Goal: Task Accomplishment & Management: Use online tool/utility

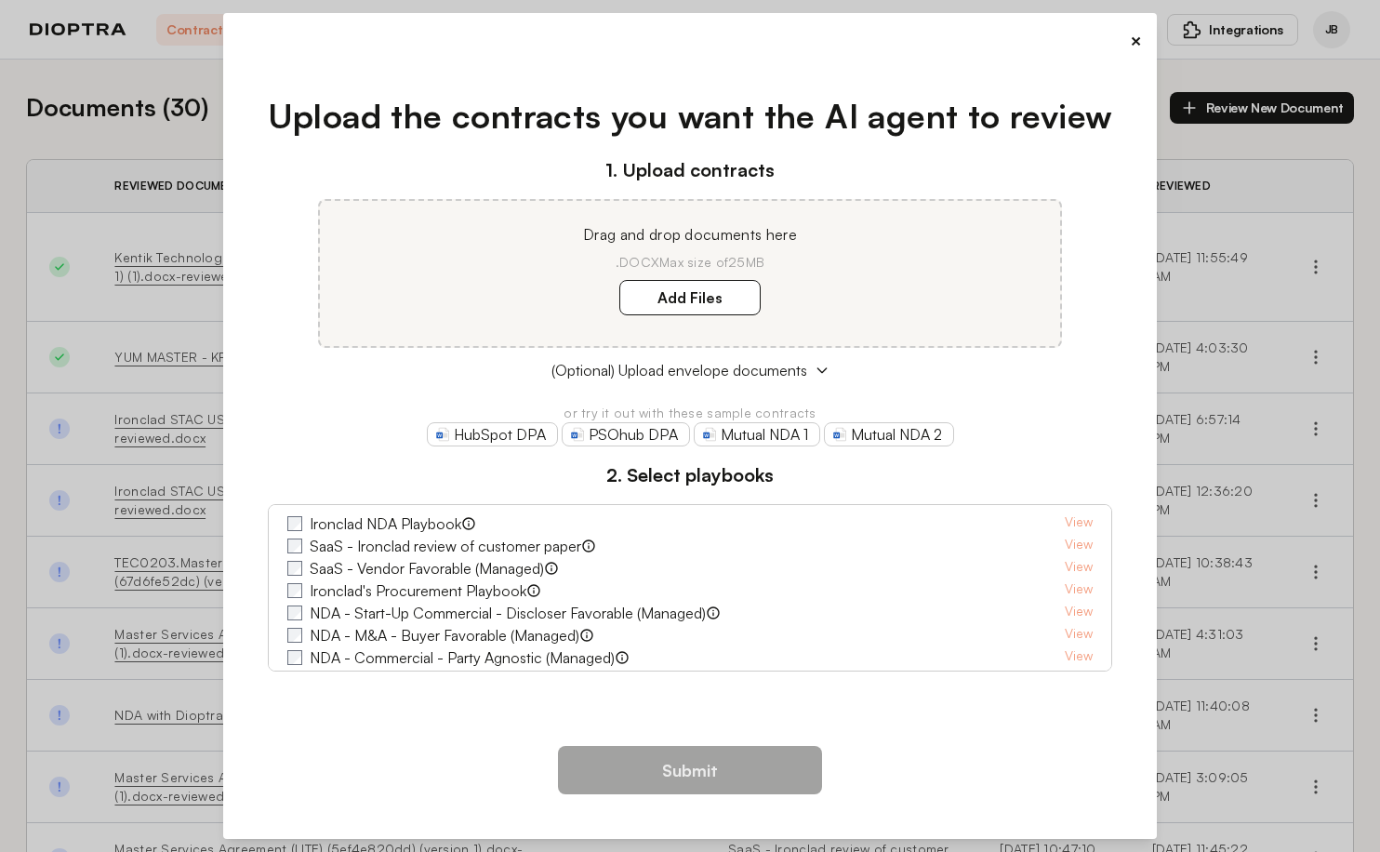
click at [1137, 41] on button "×" at bounding box center [1136, 41] width 12 height 26
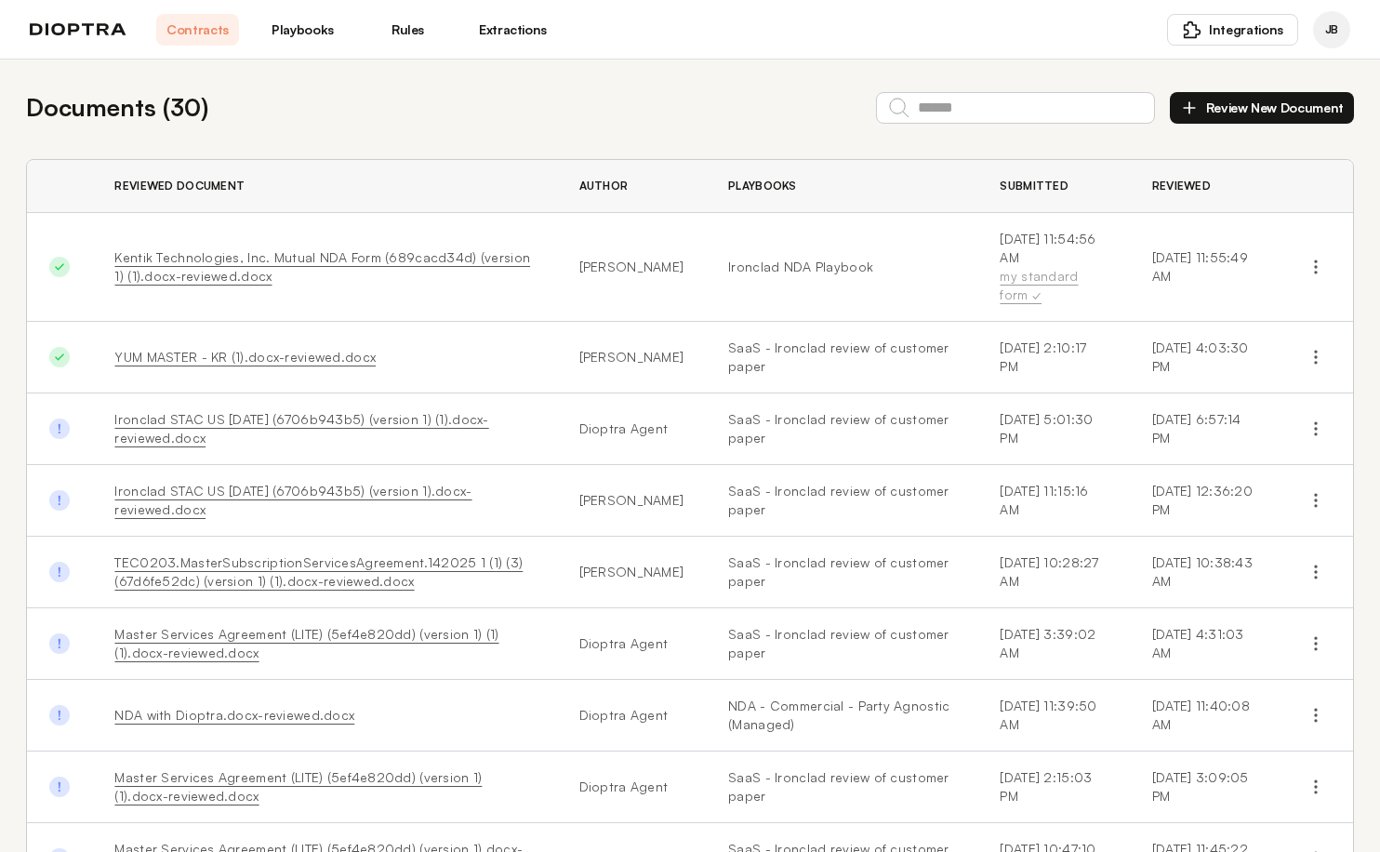
click at [336, 58] on header "Contracts Playbooks Rules Extractions Integrations JB" at bounding box center [690, 30] width 1380 height 60
click at [320, 35] on link "Playbooks" at bounding box center [302, 30] width 83 height 32
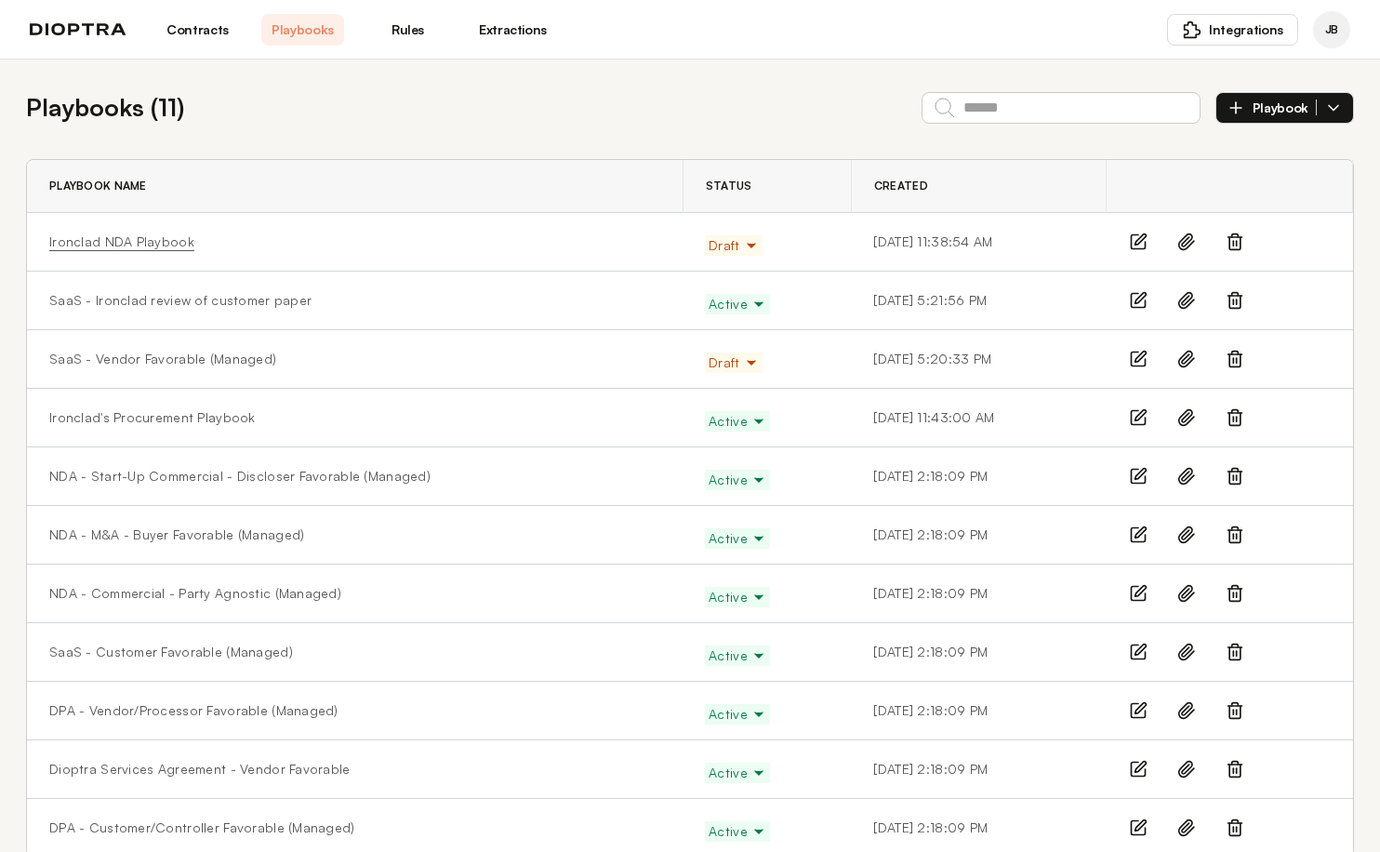
click at [165, 238] on link "Ironclad NDA Playbook" at bounding box center [121, 242] width 145 height 19
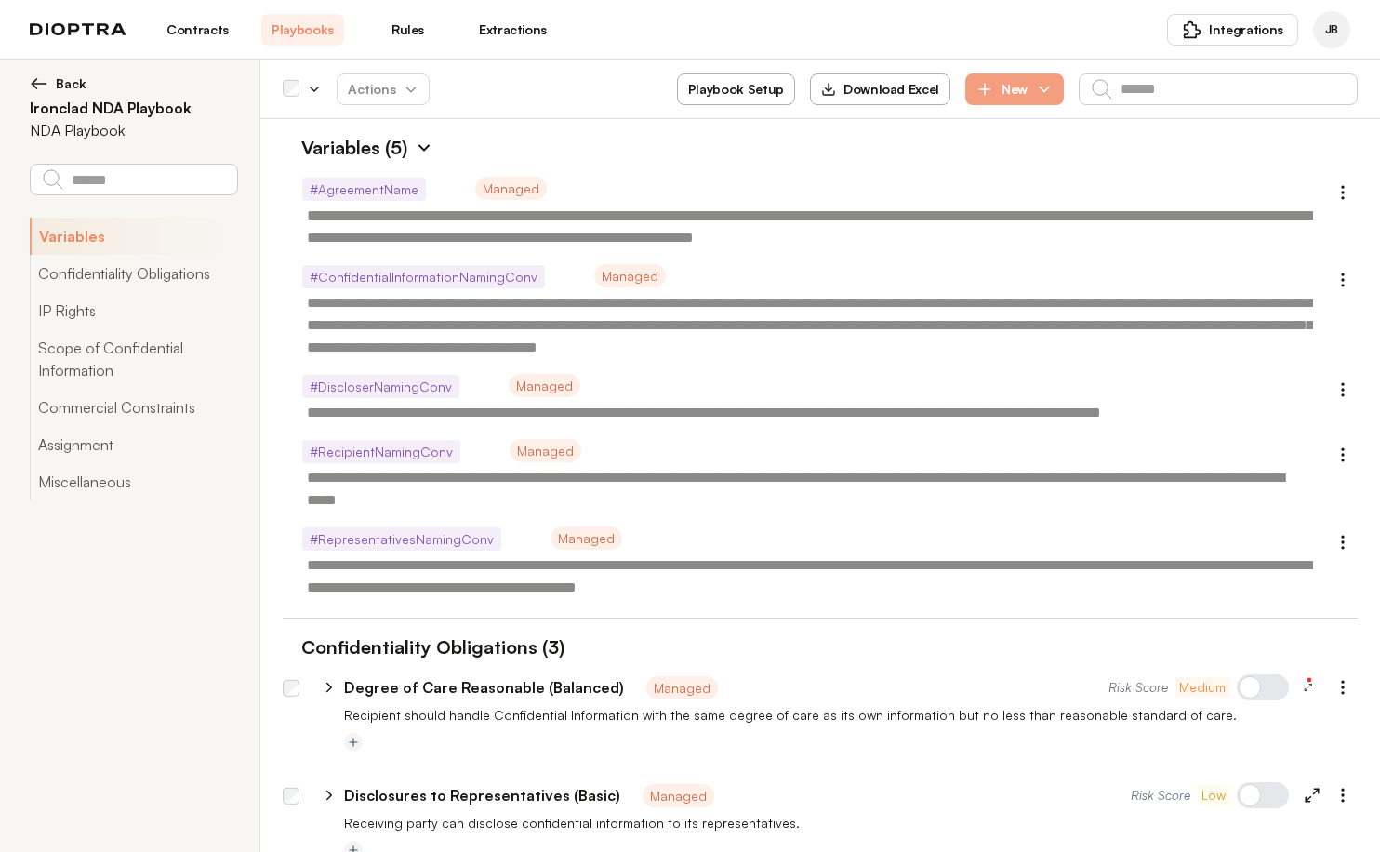
type textarea "*"
click at [733, 88] on button "Playbook Setup" at bounding box center [736, 89] width 118 height 32
select select "******"
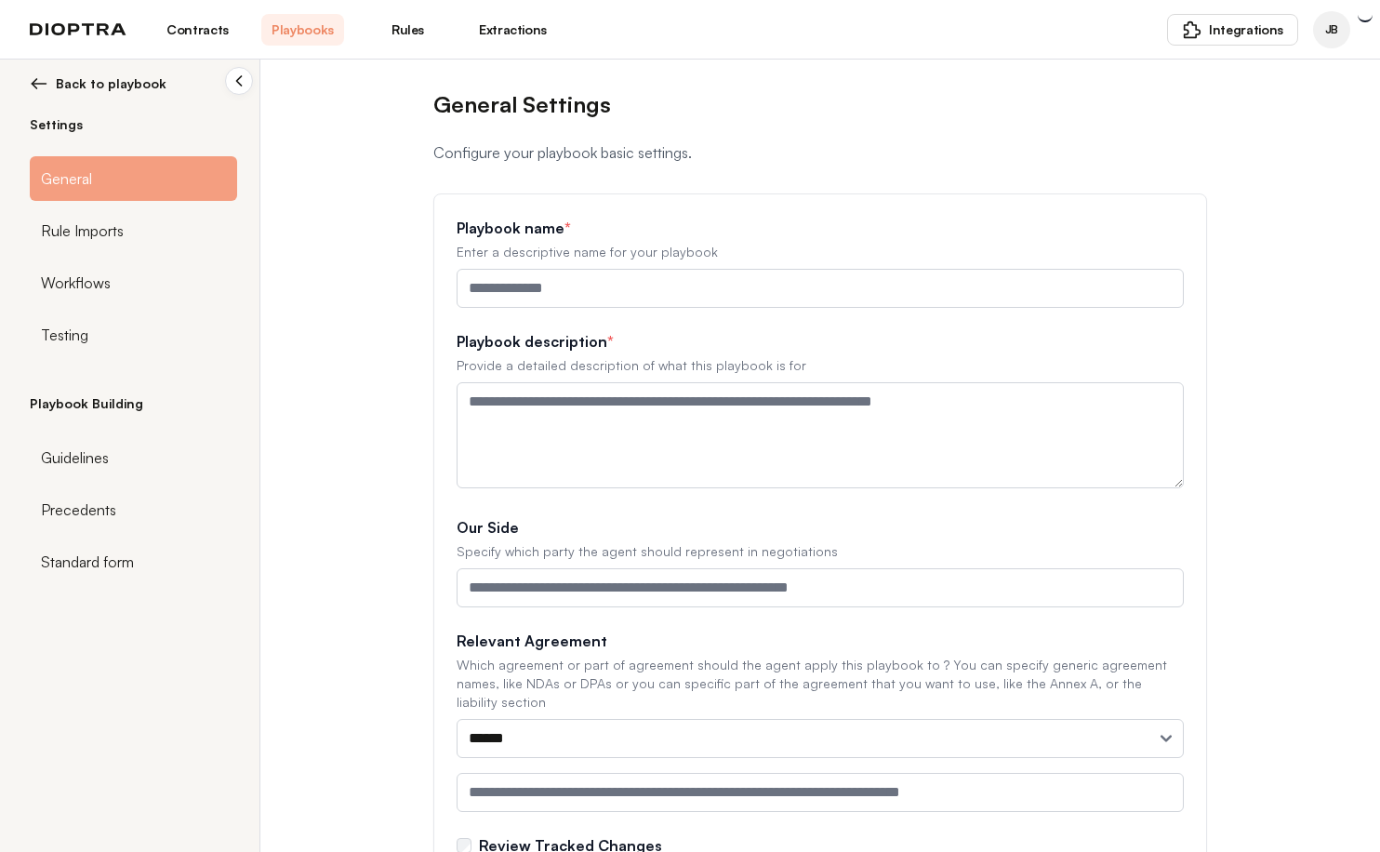
type input "**********"
type textarea "**********"
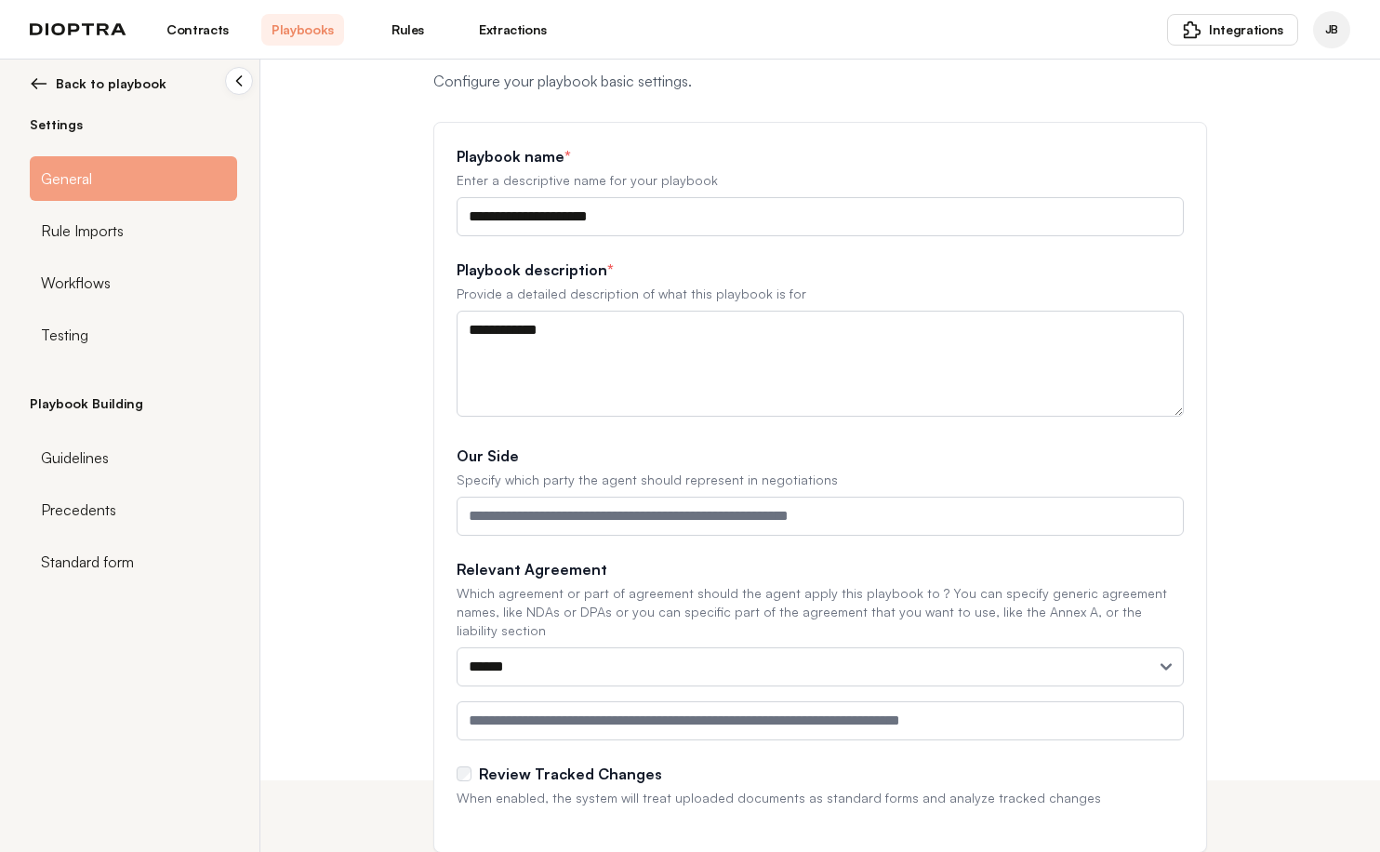
scroll to position [106, 0]
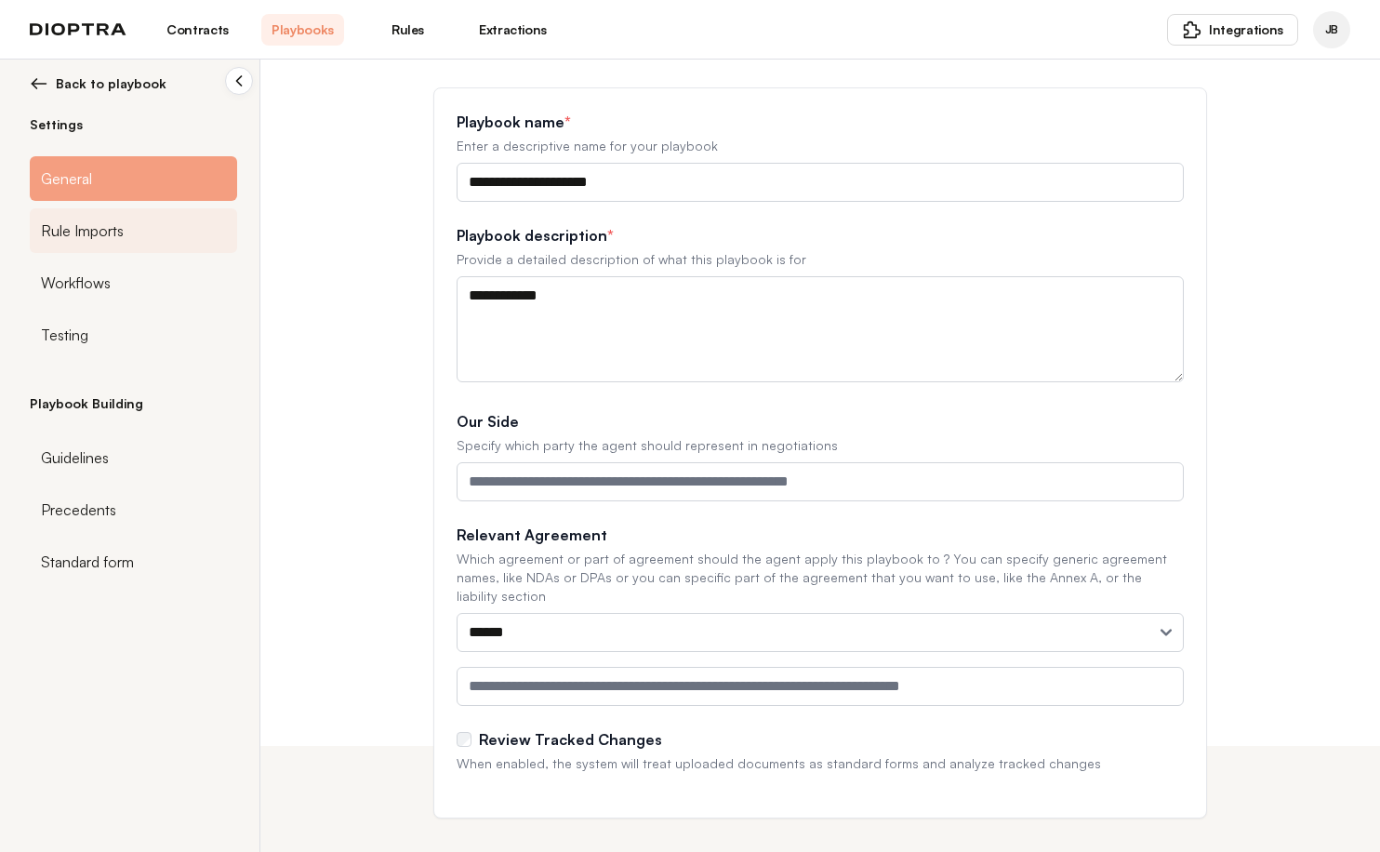
click at [180, 219] on div "Rule Imports" at bounding box center [133, 230] width 207 height 45
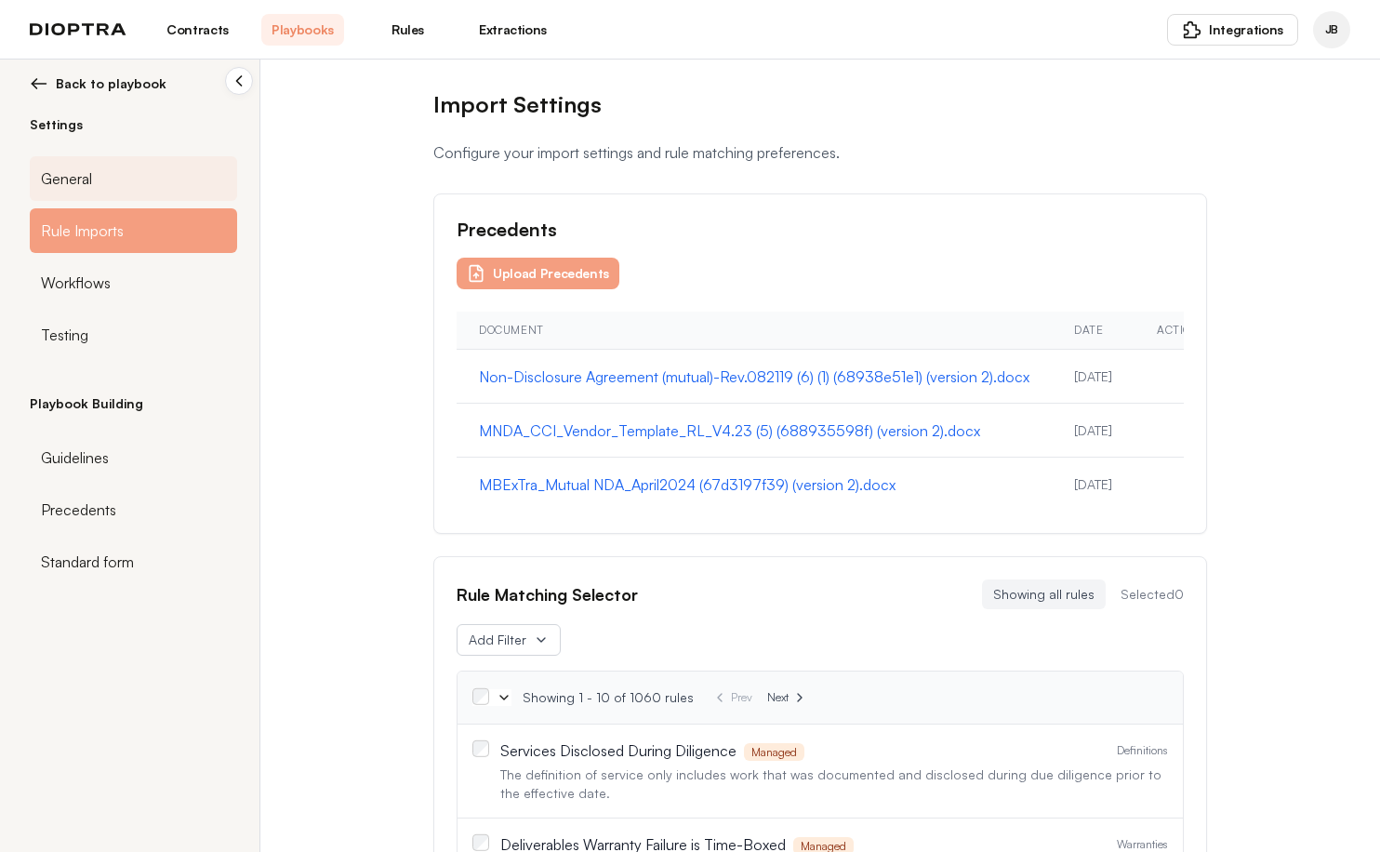
click at [173, 171] on div "General" at bounding box center [133, 178] width 207 height 45
select select "******"
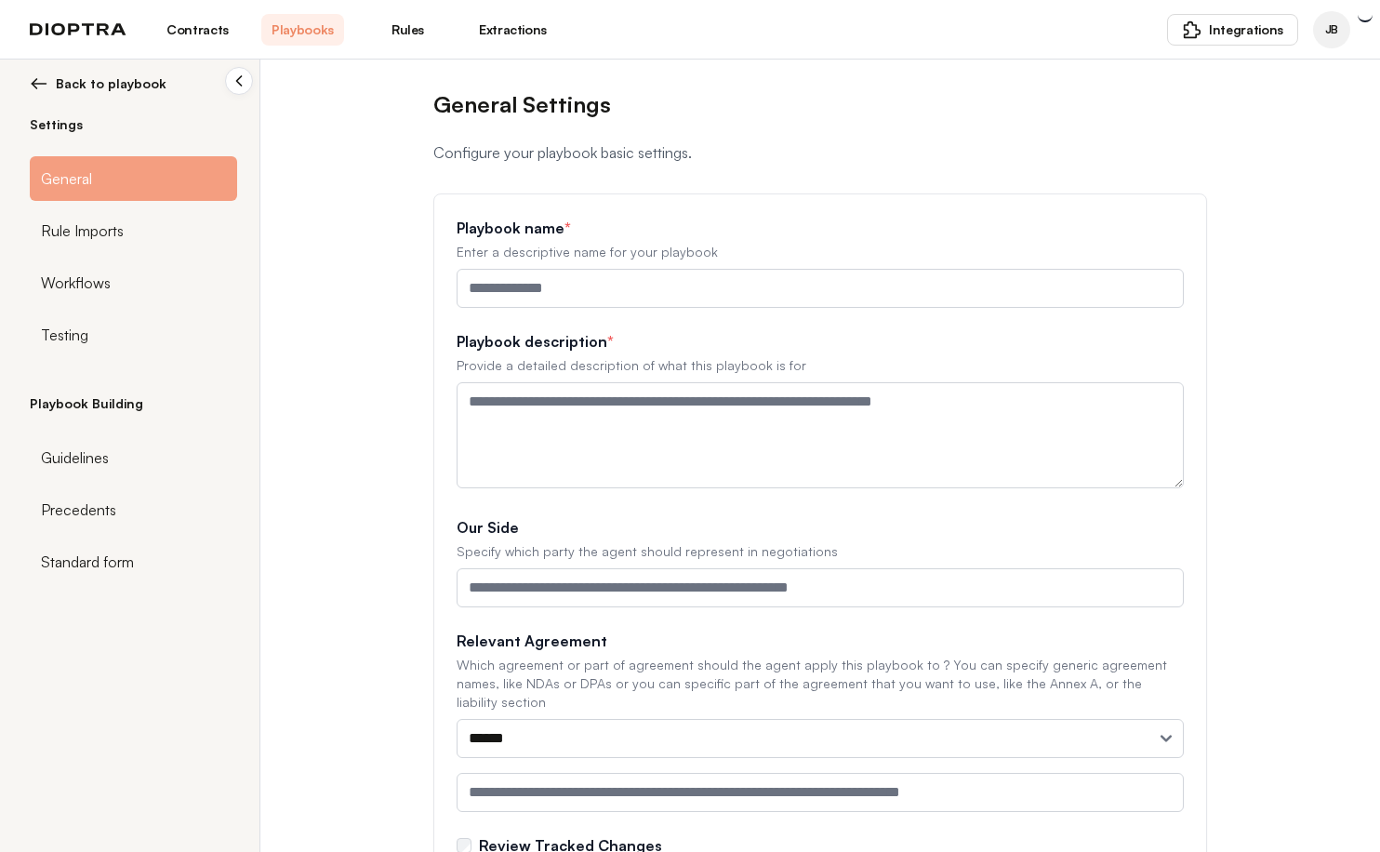
type input "**********"
type textarea "**********"
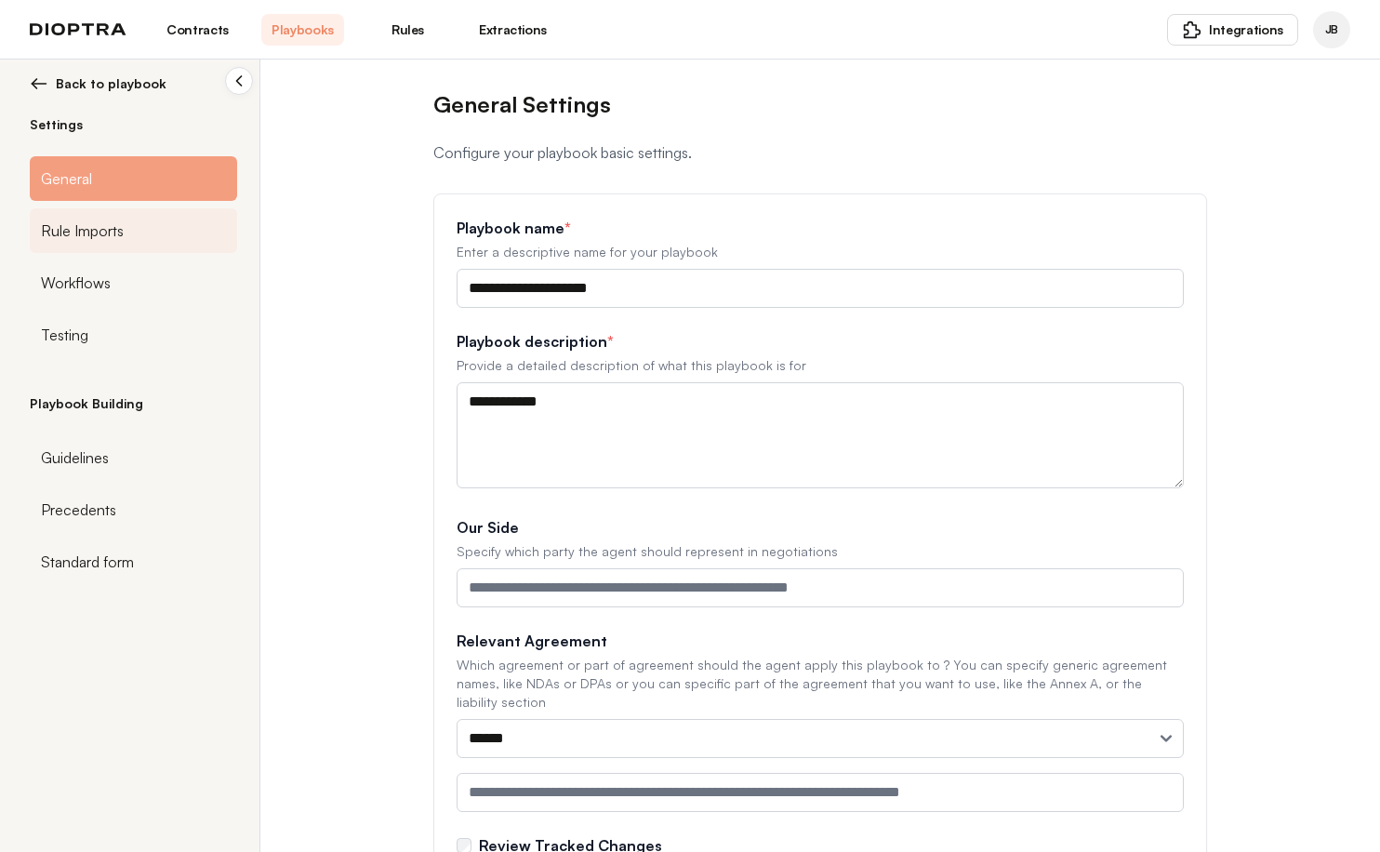
click at [179, 239] on div "Rule Imports" at bounding box center [133, 230] width 207 height 45
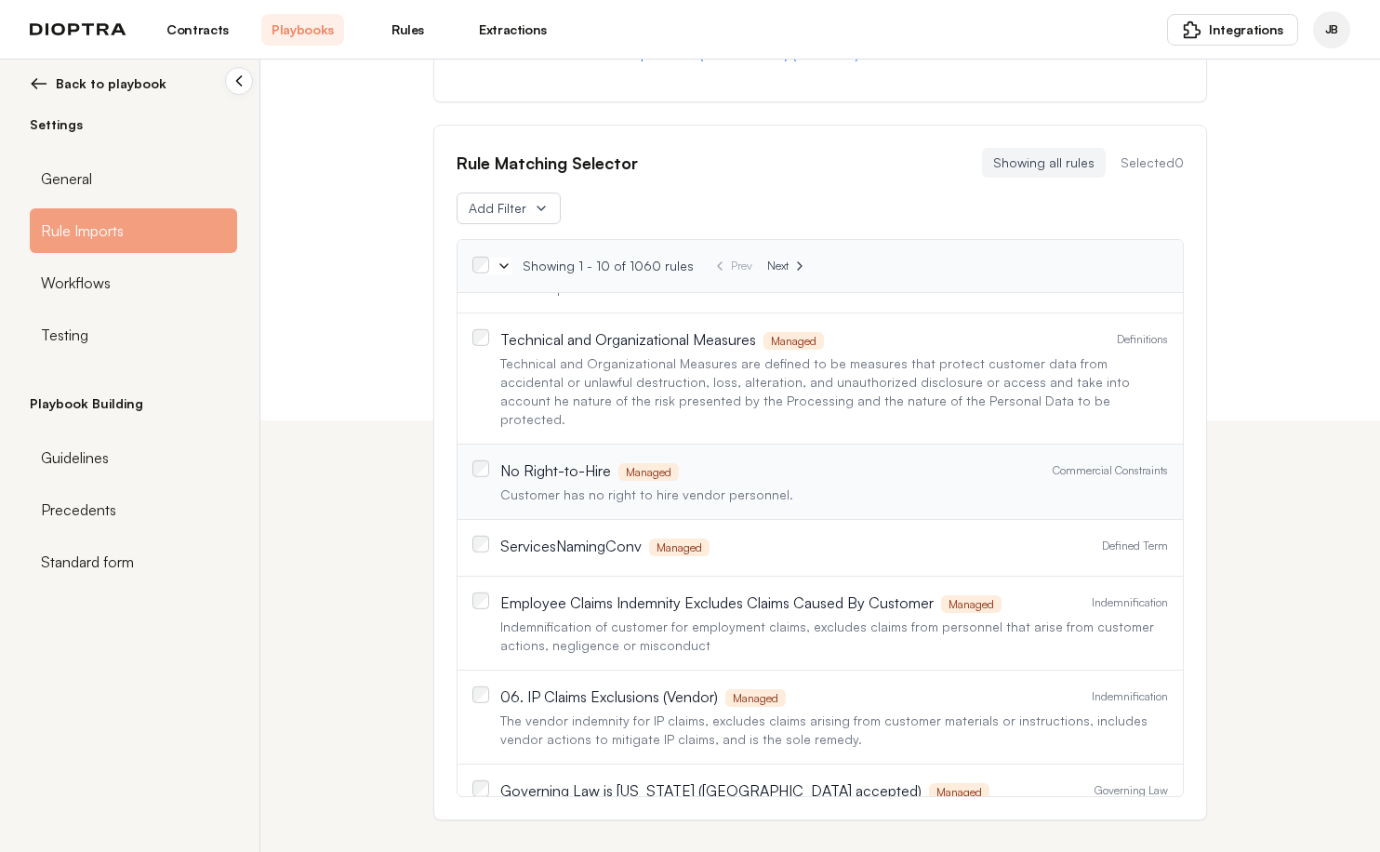
scroll to position [361, 0]
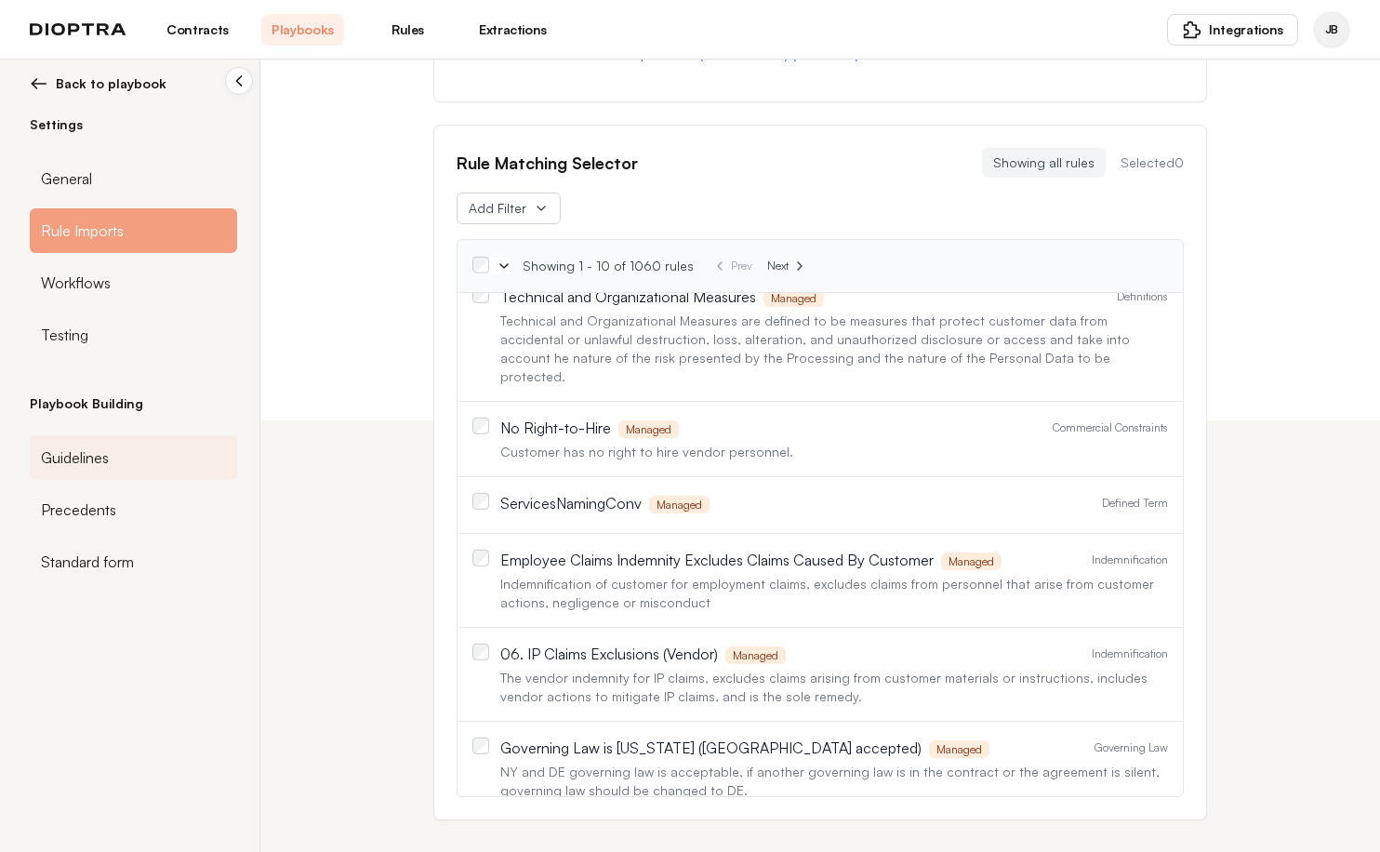
click at [111, 478] on div "Guidelines" at bounding box center [133, 457] width 207 height 45
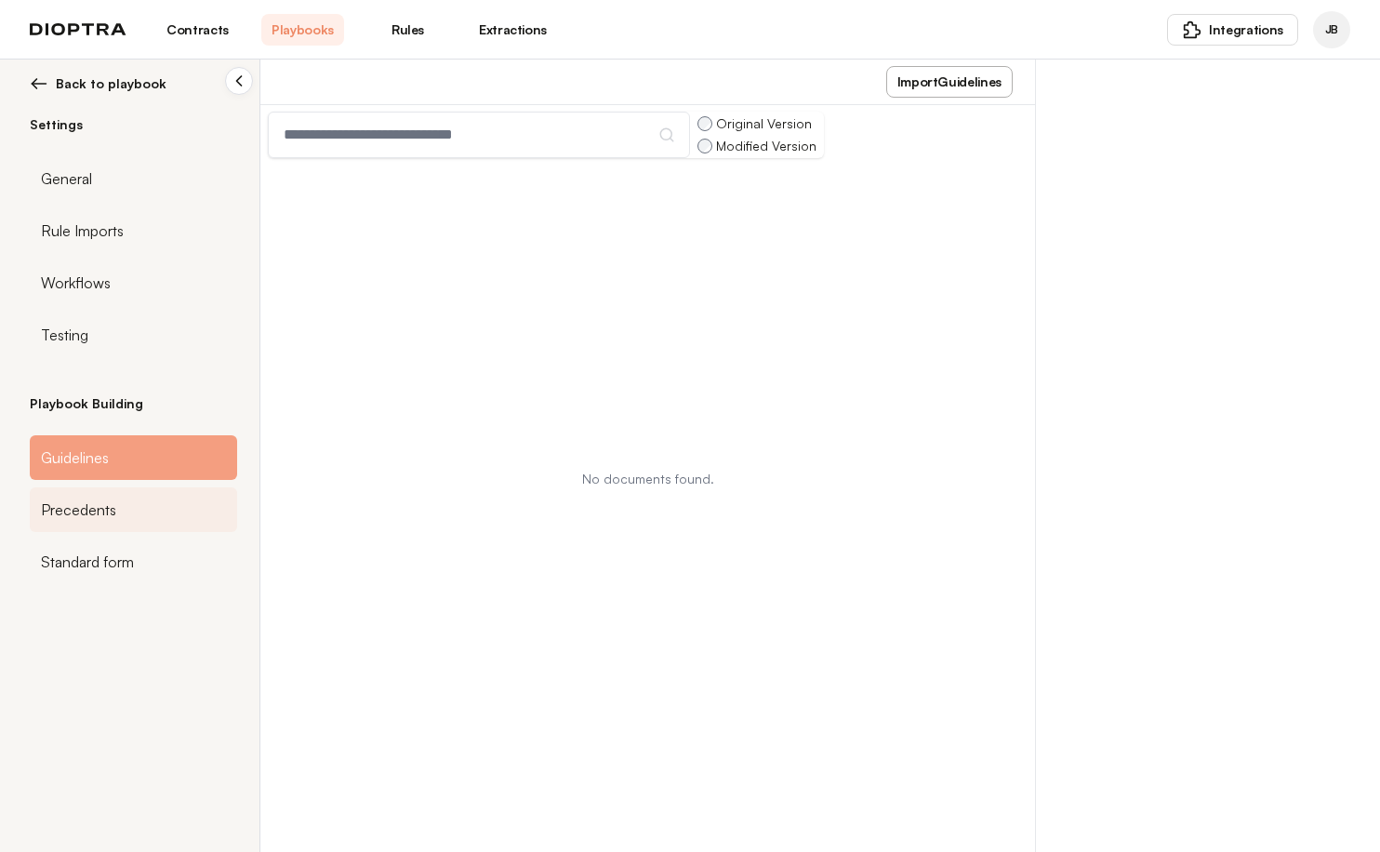
click at [140, 505] on div "Precedents" at bounding box center [133, 509] width 207 height 45
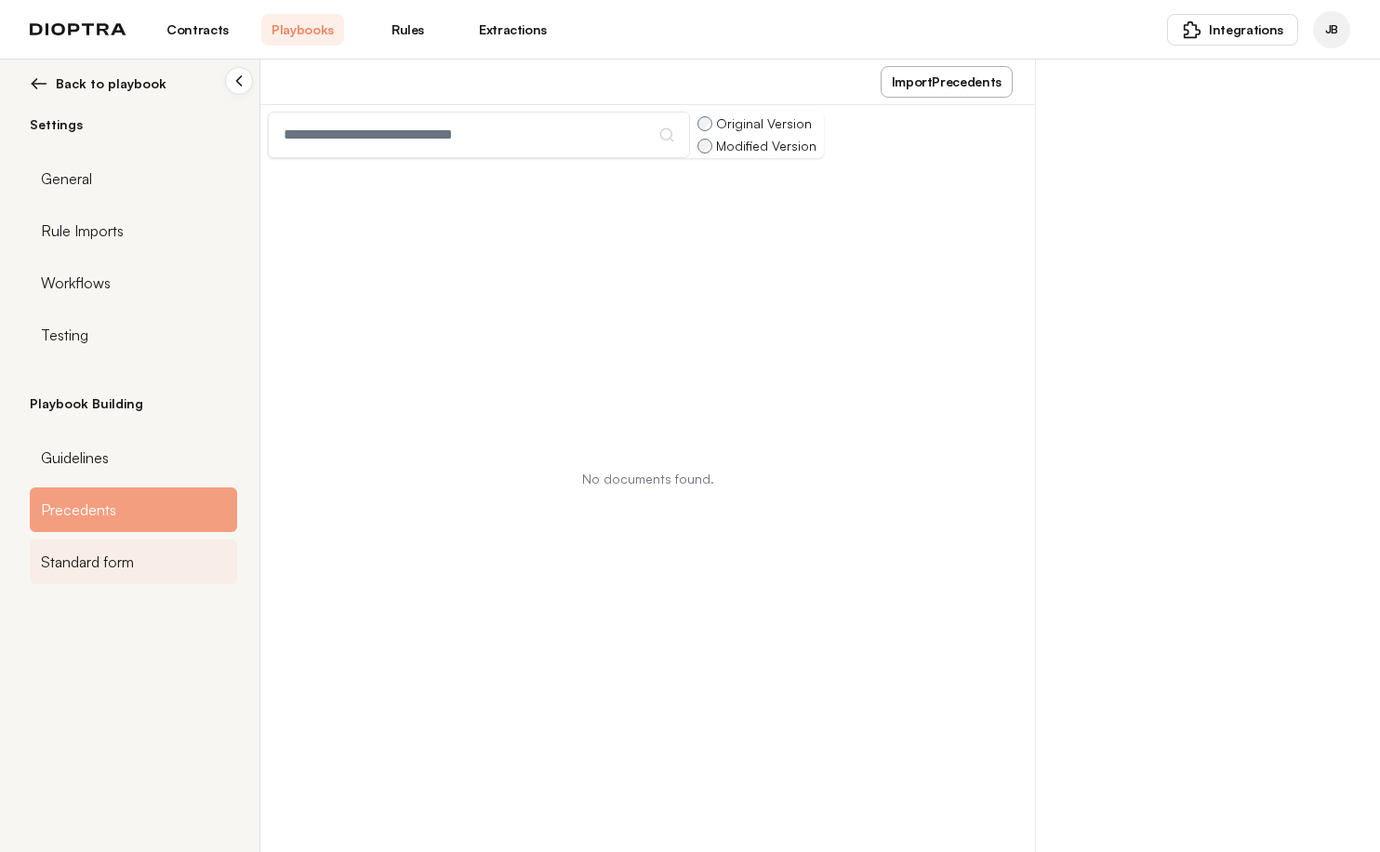
click at [140, 558] on div "Standard form" at bounding box center [133, 561] width 207 height 45
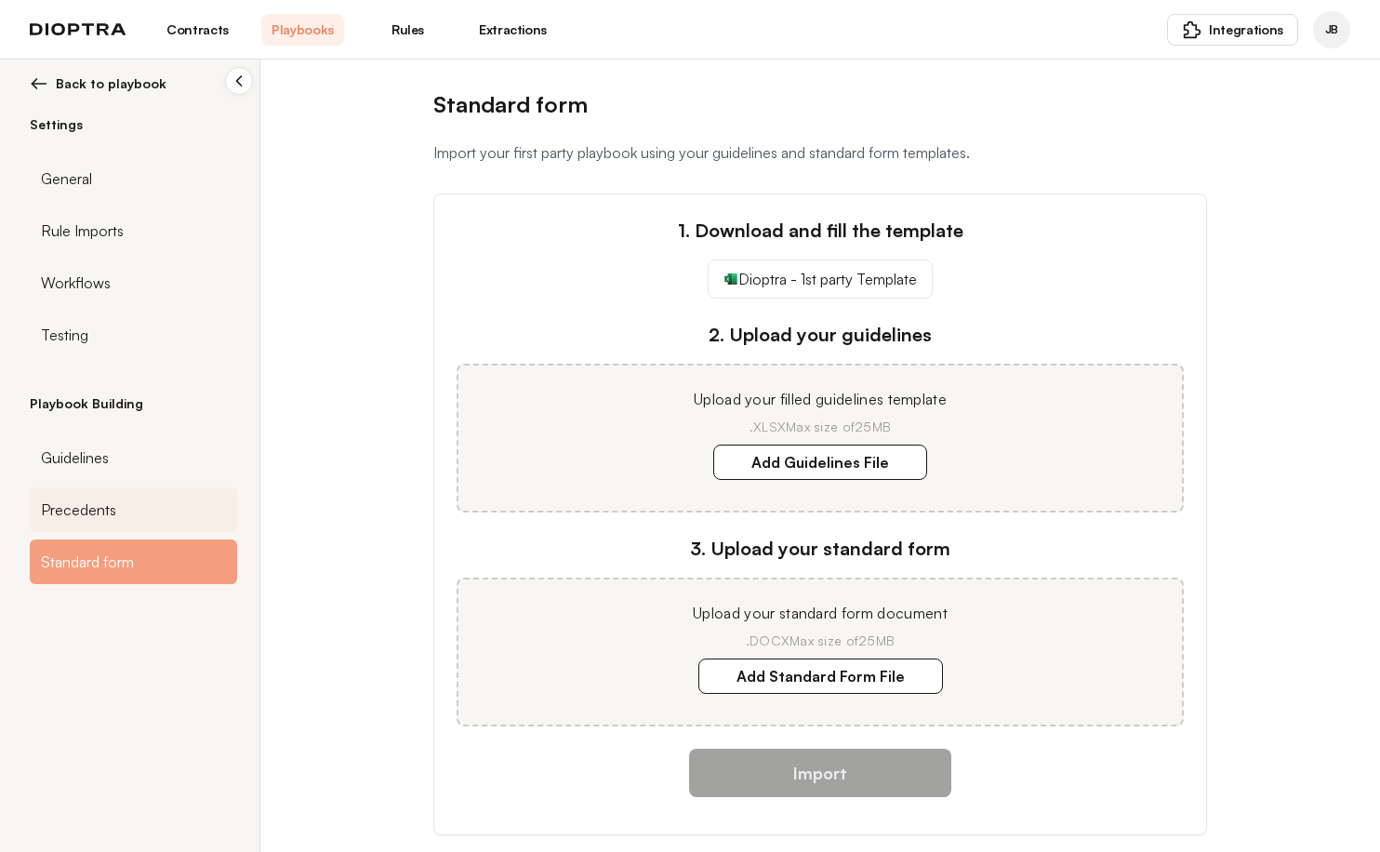
click at [147, 513] on div "Precedents" at bounding box center [133, 509] width 207 height 45
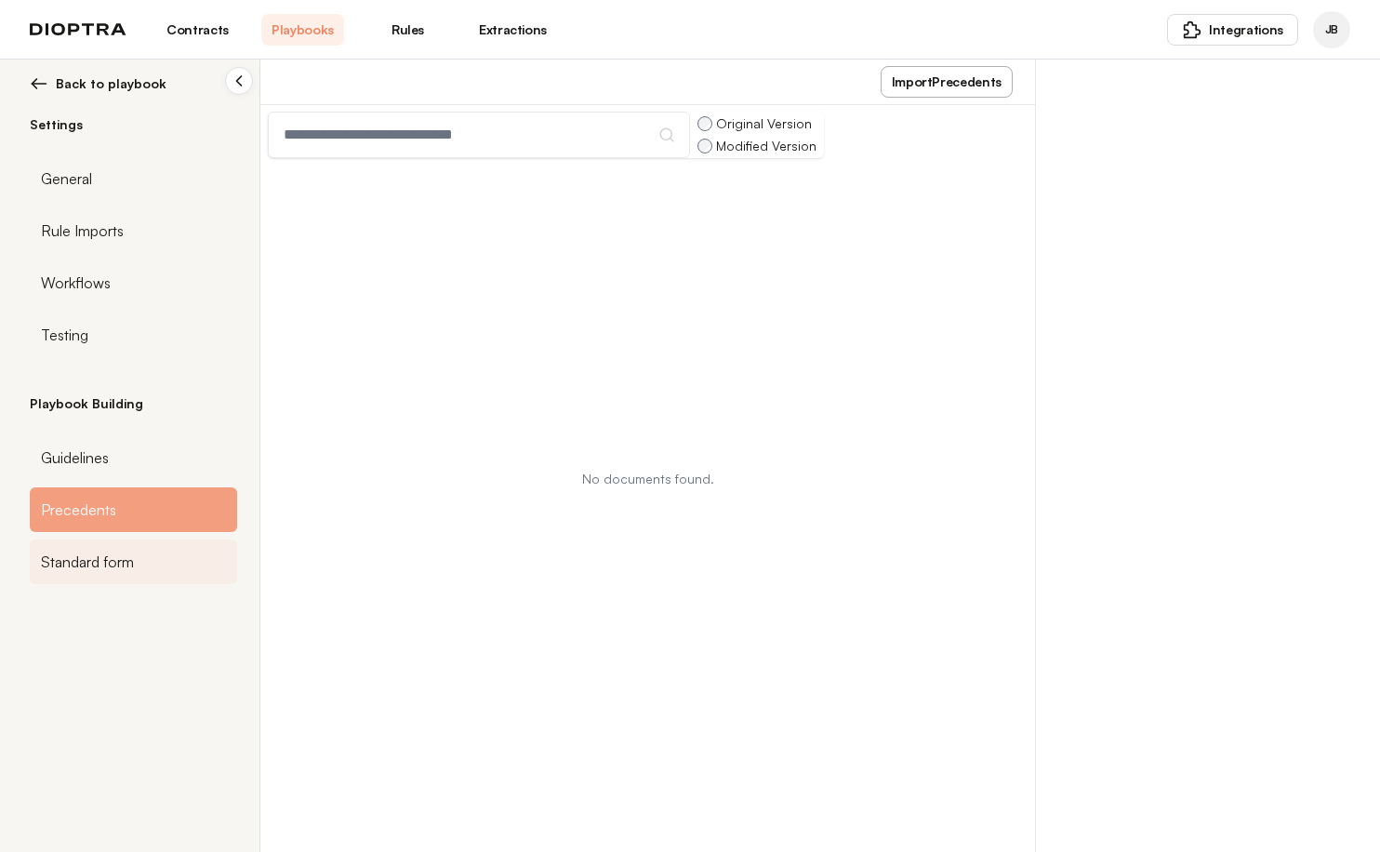
click at [135, 543] on div "Standard form" at bounding box center [133, 561] width 207 height 45
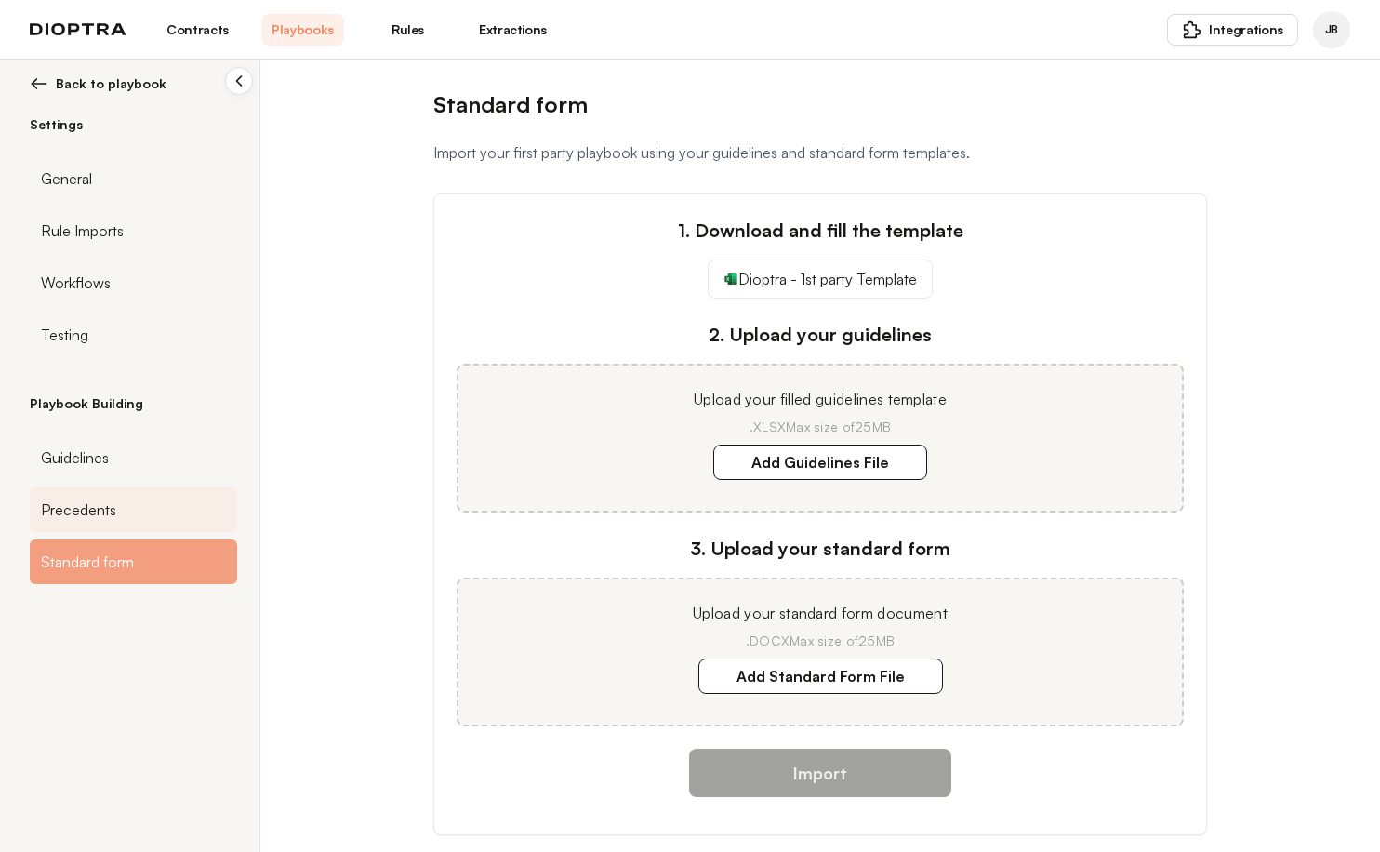
click at [113, 526] on div "Precedents" at bounding box center [133, 509] width 207 height 45
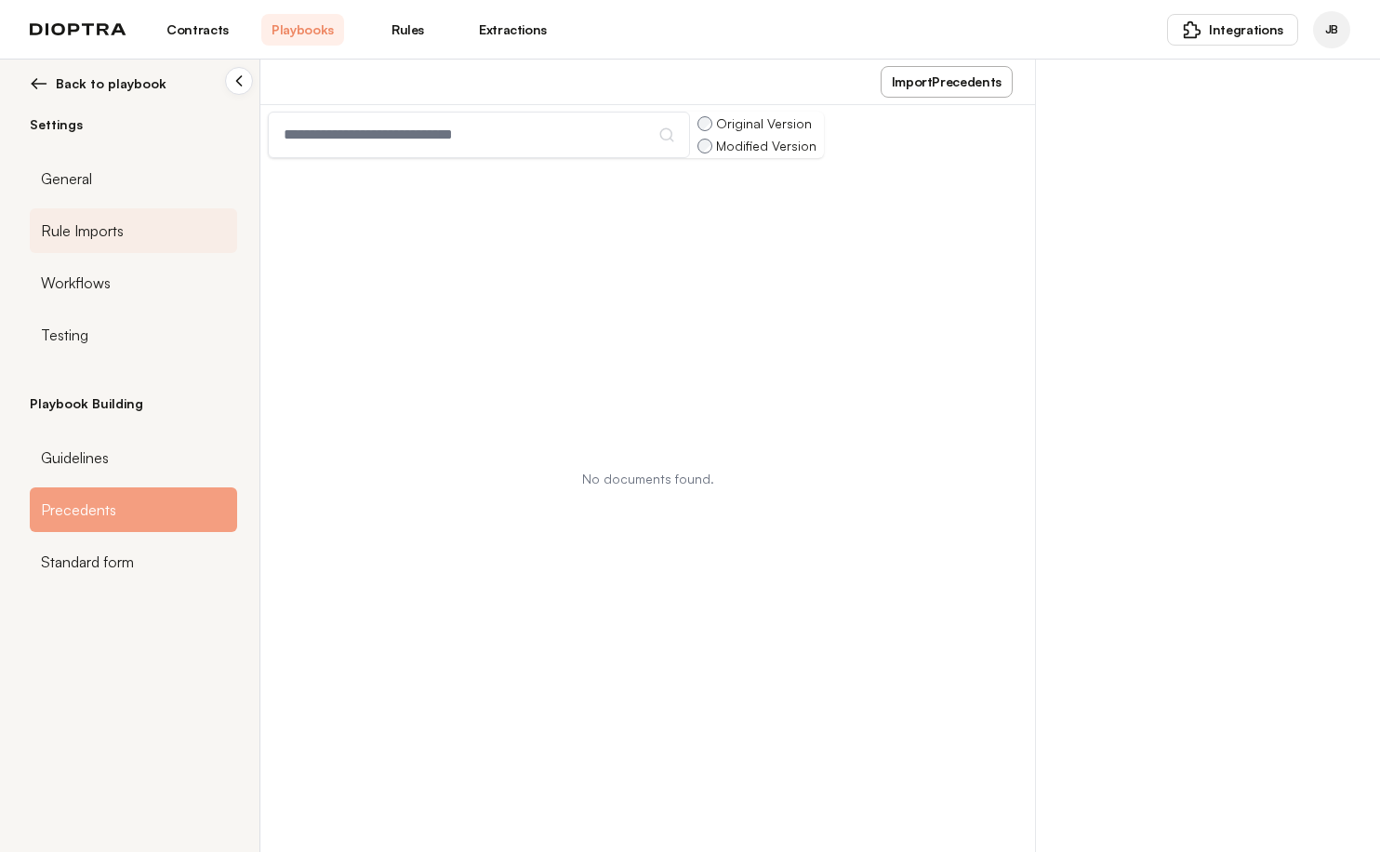
click at [113, 225] on span "Rule Imports" at bounding box center [82, 231] width 83 height 22
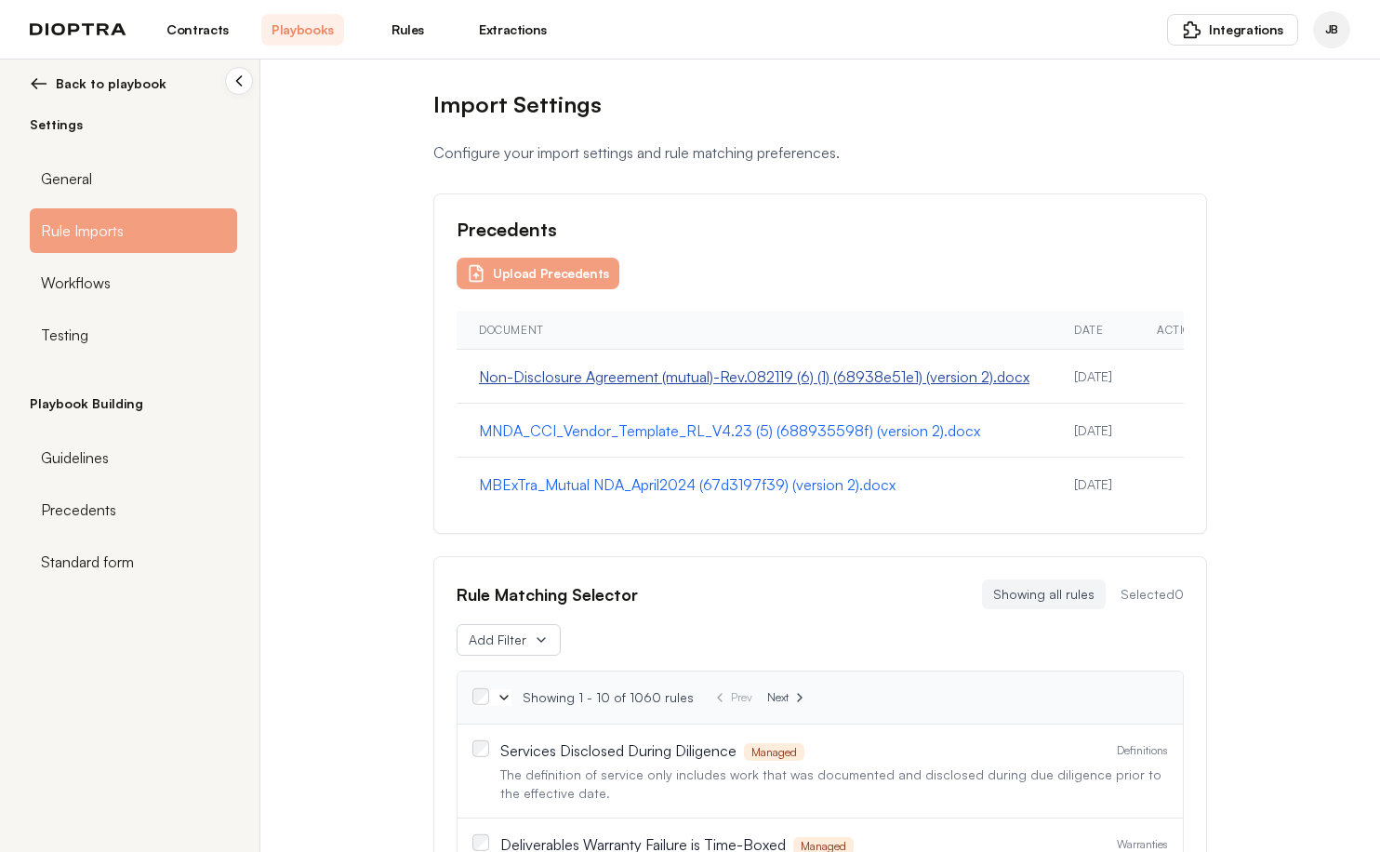
click at [574, 383] on button "Non-Disclosure Agreement (mutual)-Rev.082119 (6) (1) (68938e51e1) (version 2).d…" at bounding box center [754, 377] width 551 height 22
click at [127, 499] on div "Precedents" at bounding box center [133, 509] width 207 height 45
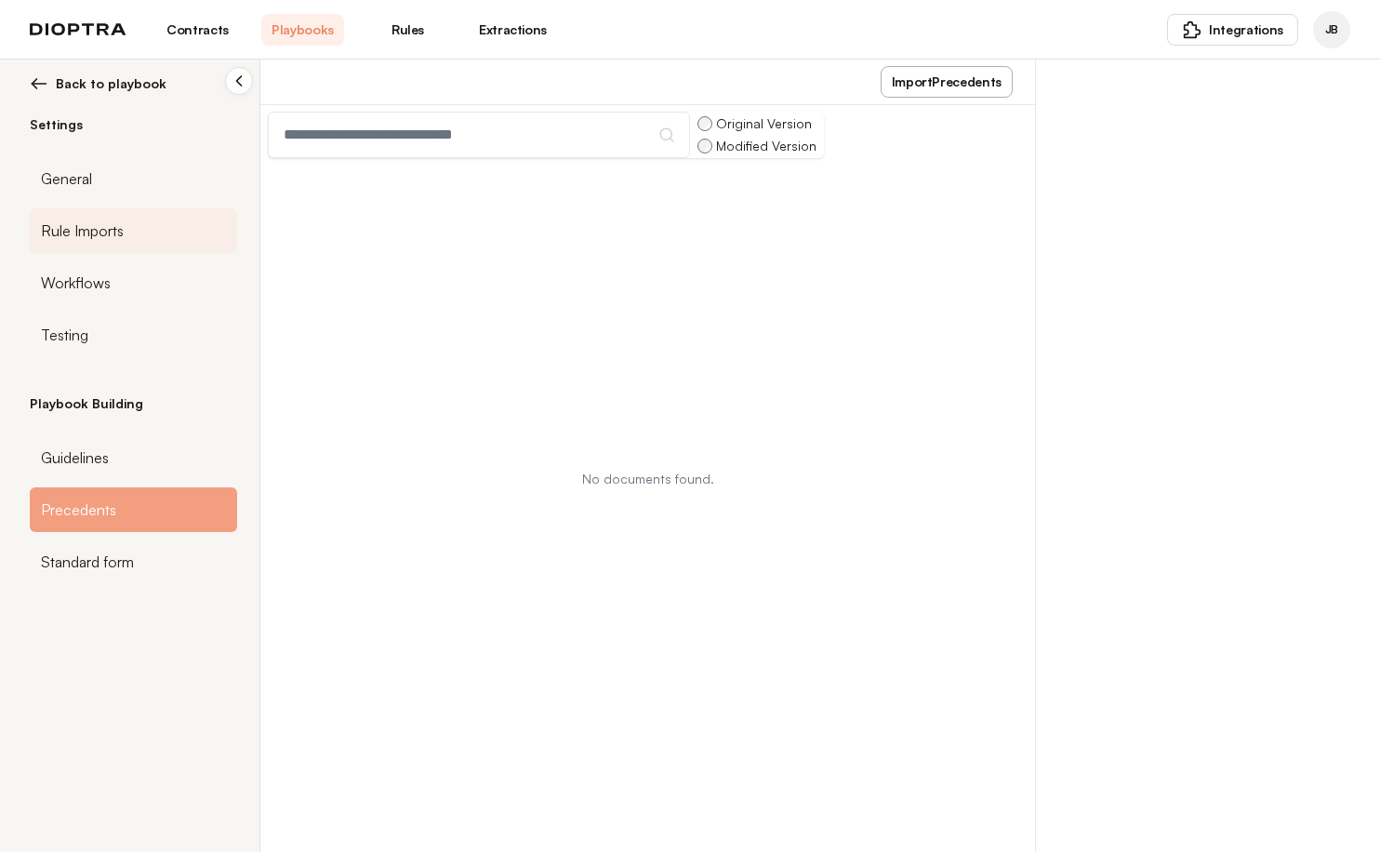
click at [131, 226] on div "Rule Imports" at bounding box center [133, 230] width 207 height 45
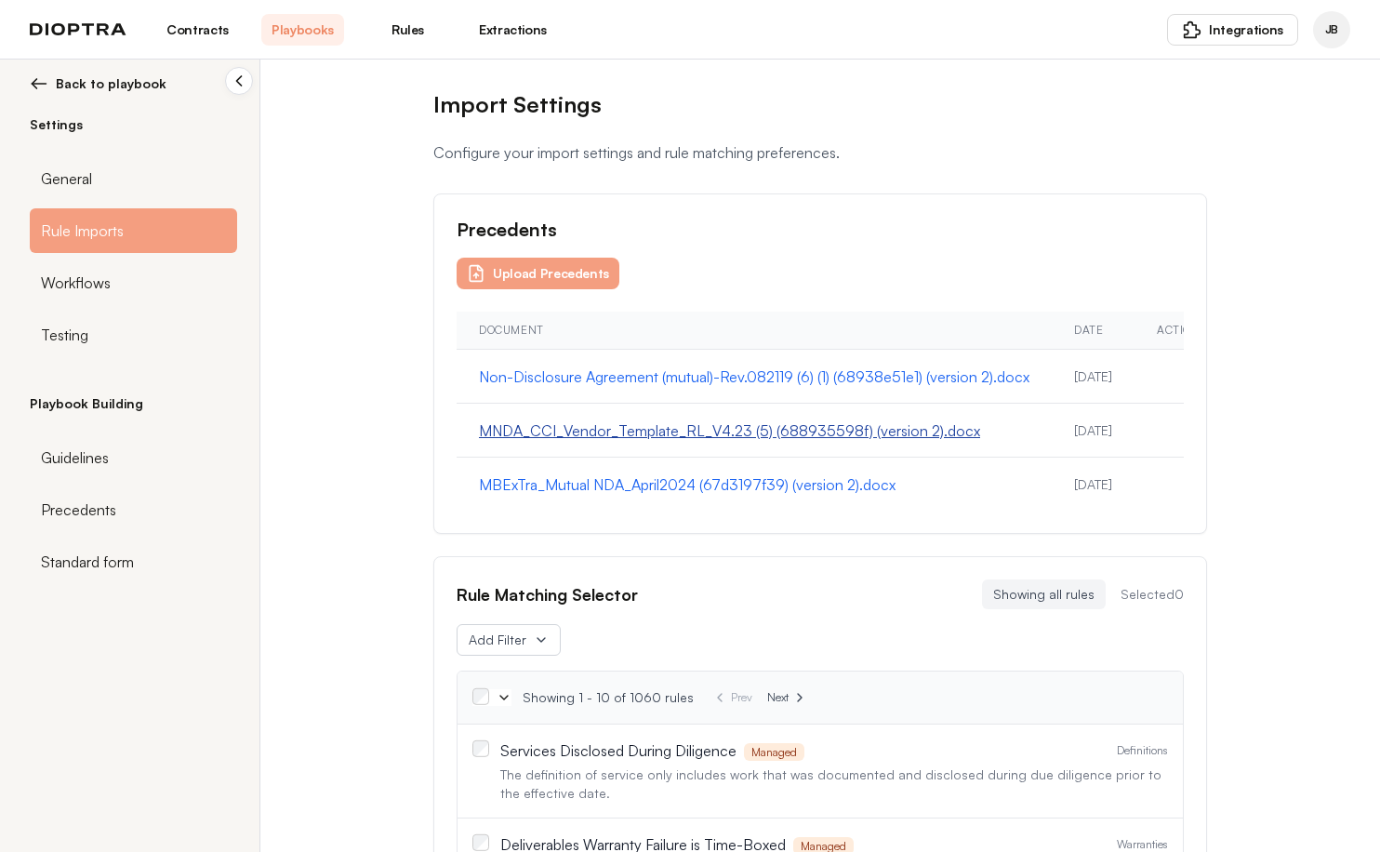
click at [829, 420] on button "MNDA_CCI_Vendor_Template_RL_V4.23 (5) (688935598f) (version 2).docx" at bounding box center [729, 430] width 501 height 22
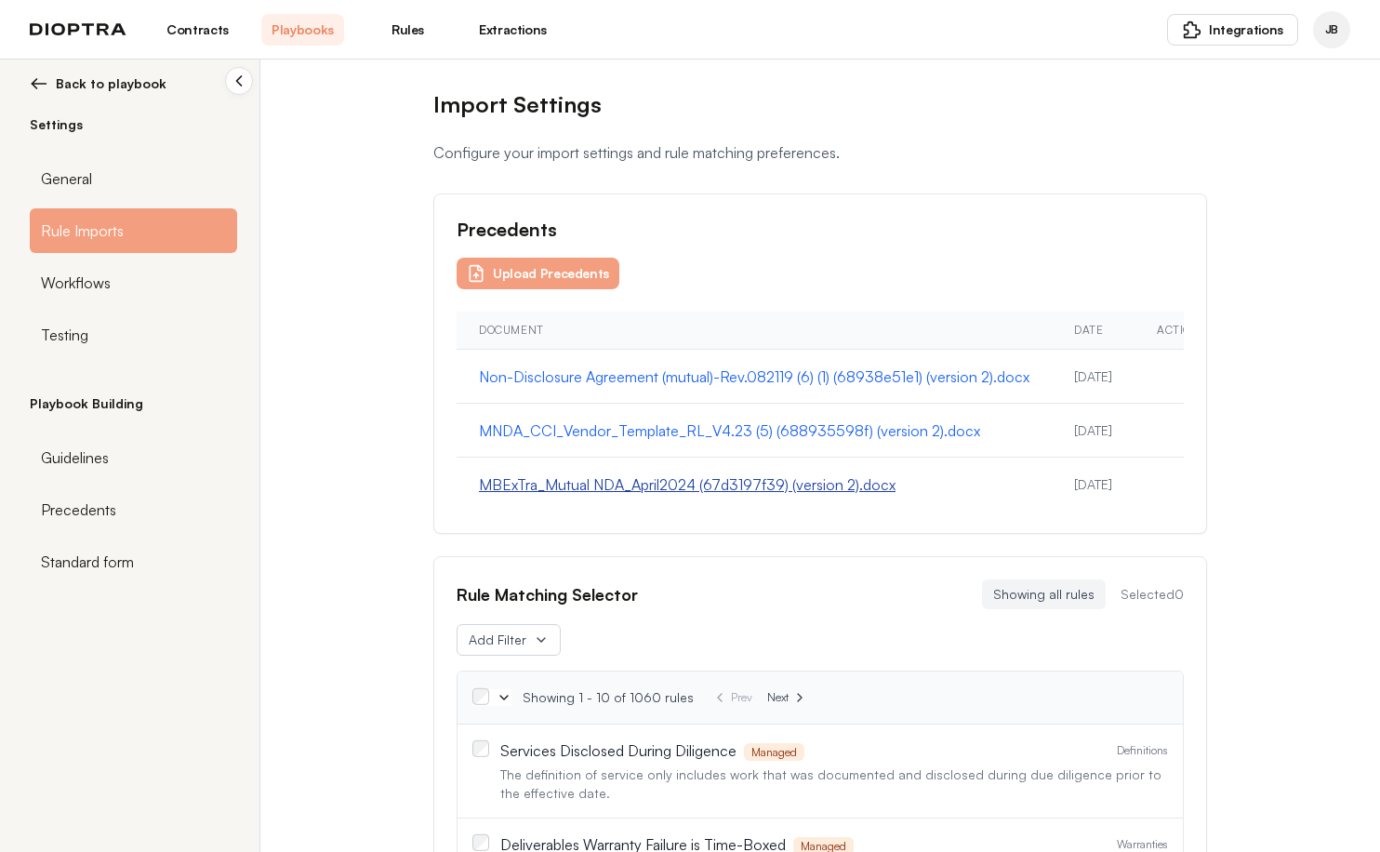
click at [803, 485] on button "MBExTra_Mutual NDA_April2024 (67d3197f39) (version 2).docx" at bounding box center [687, 484] width 417 height 22
click at [113, 480] on div "Playbook Building Guidelines Precedents Standard form" at bounding box center [133, 492] width 207 height 197
click at [109, 493] on div "Precedents" at bounding box center [133, 509] width 207 height 45
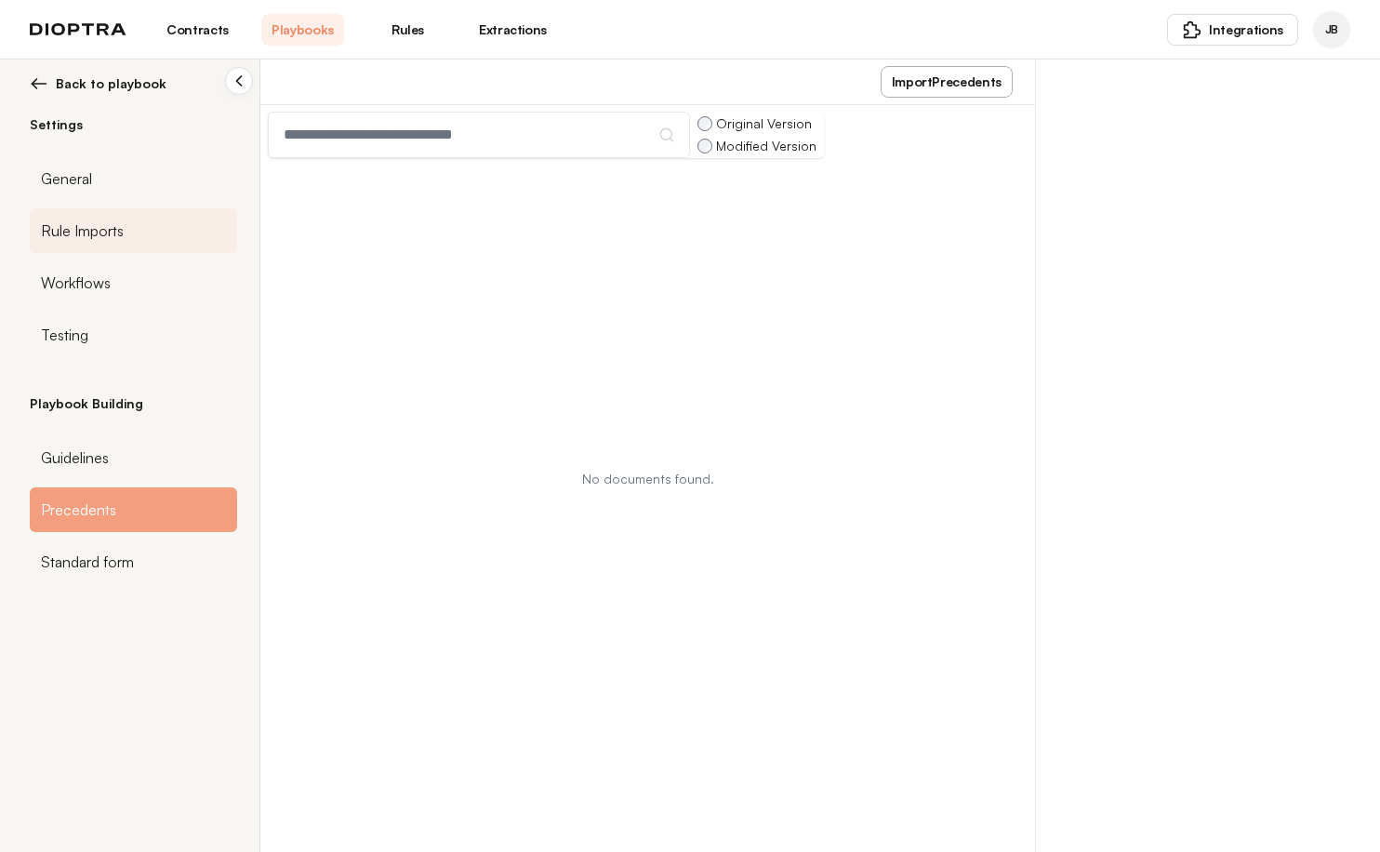
click at [114, 239] on span "Rule Imports" at bounding box center [82, 231] width 83 height 22
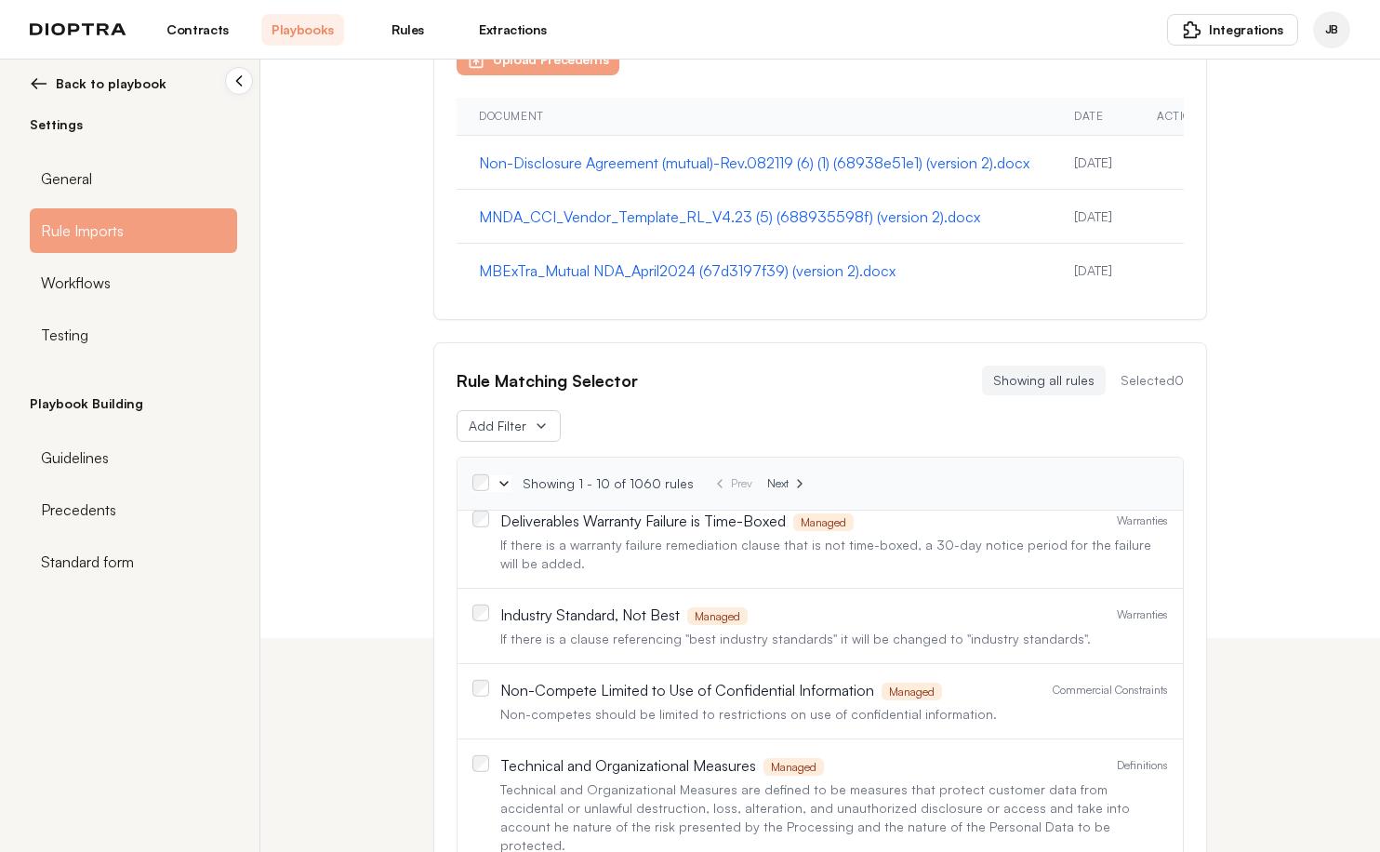
scroll to position [210, 0]
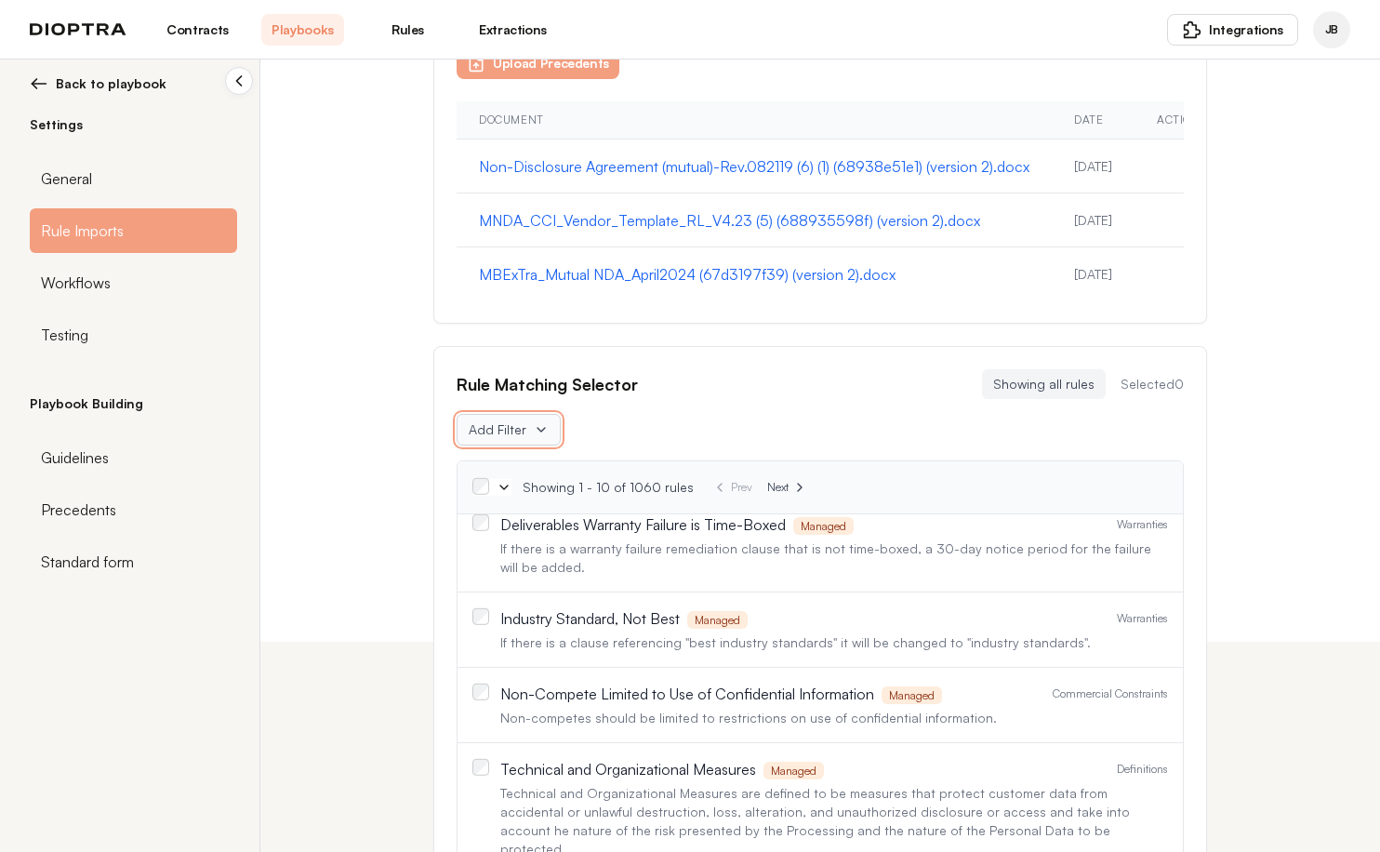
click at [524, 415] on button "Add Filter" at bounding box center [509, 430] width 104 height 32
click at [513, 499] on button "Playbook" at bounding box center [606, 502] width 298 height 33
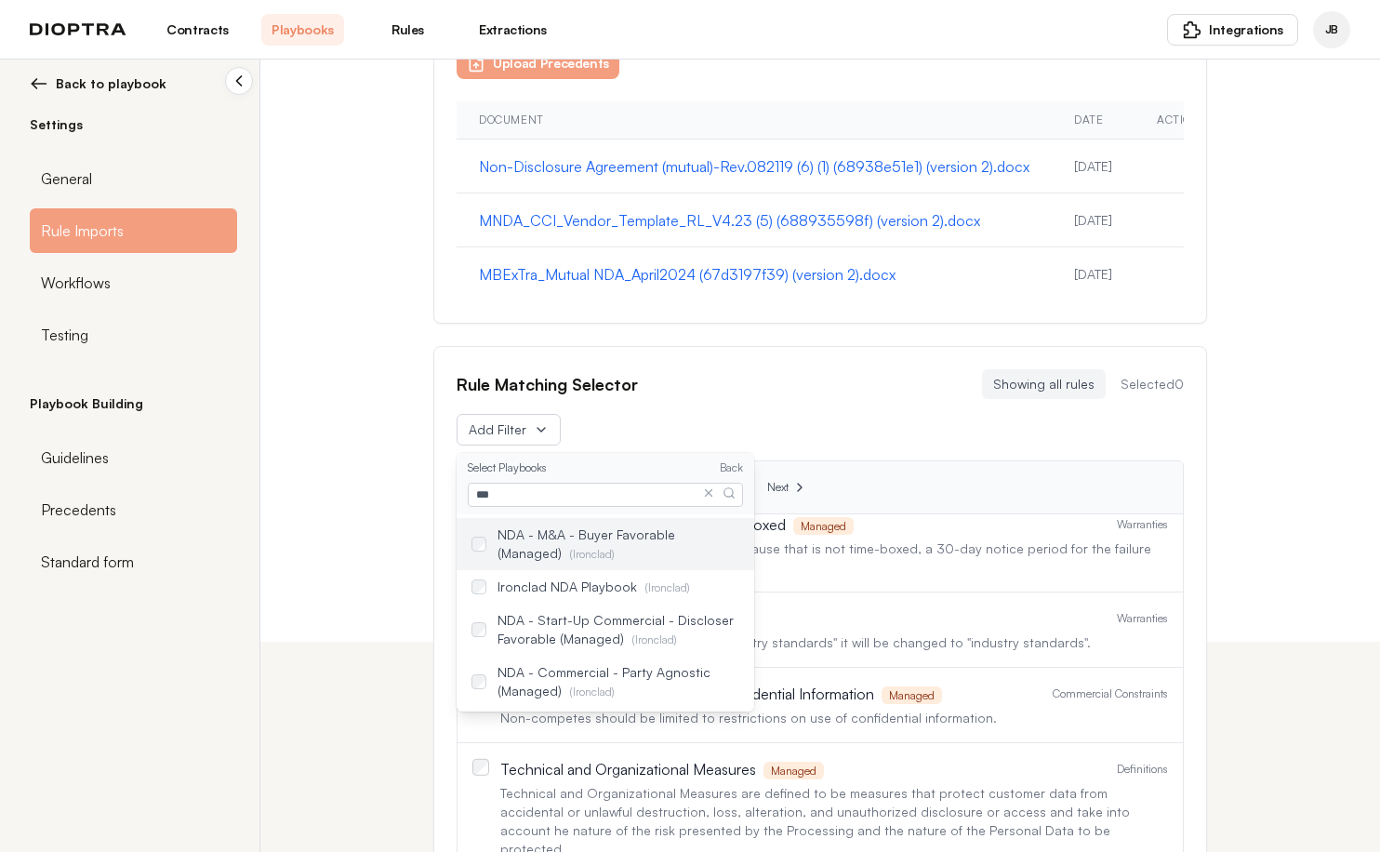
type input "***"
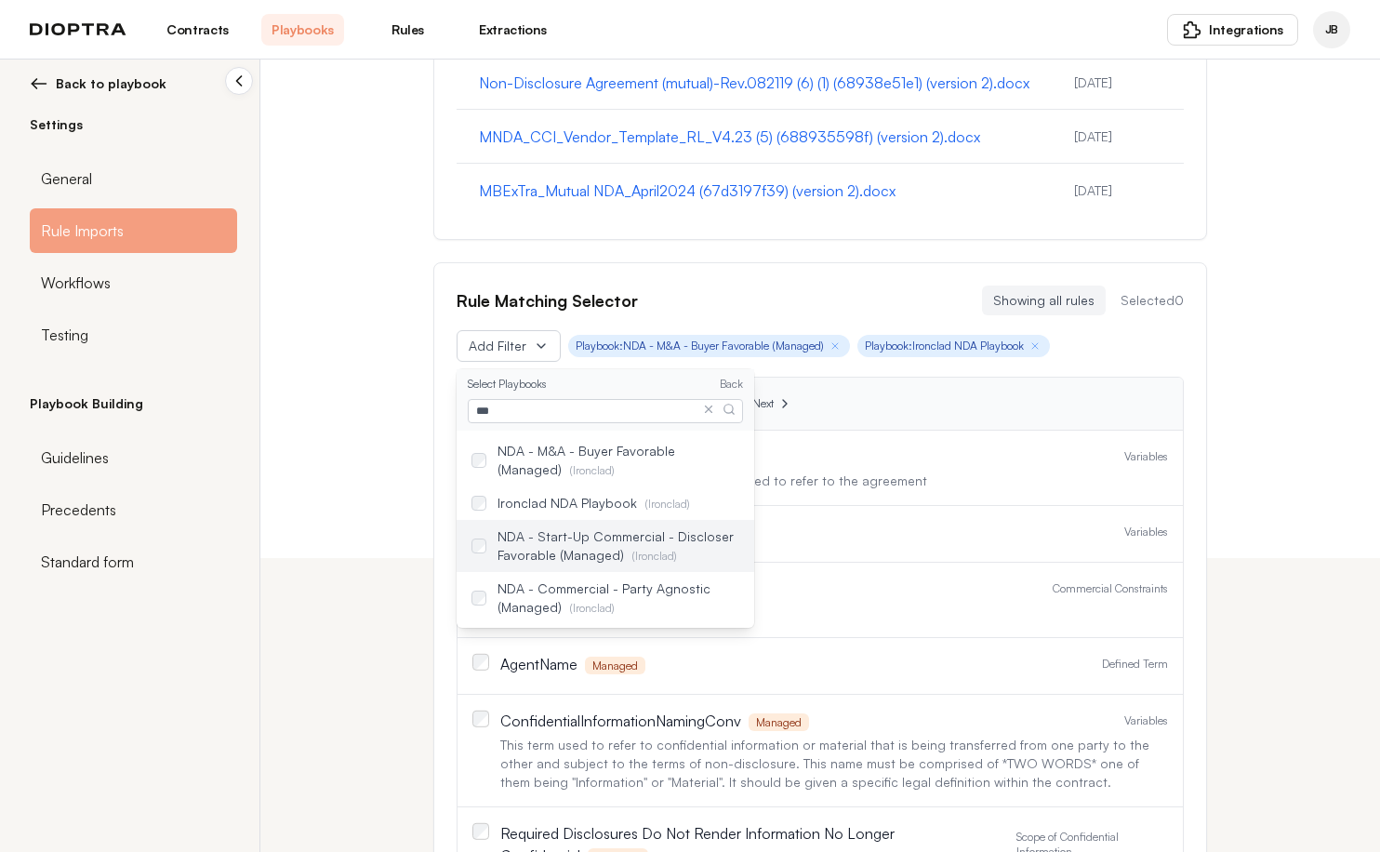
click at [480, 538] on div "NDA - Start-Up Commercial - Discloser Favorable (Managed) ( Ironclad )" at bounding box center [606, 546] width 298 height 52
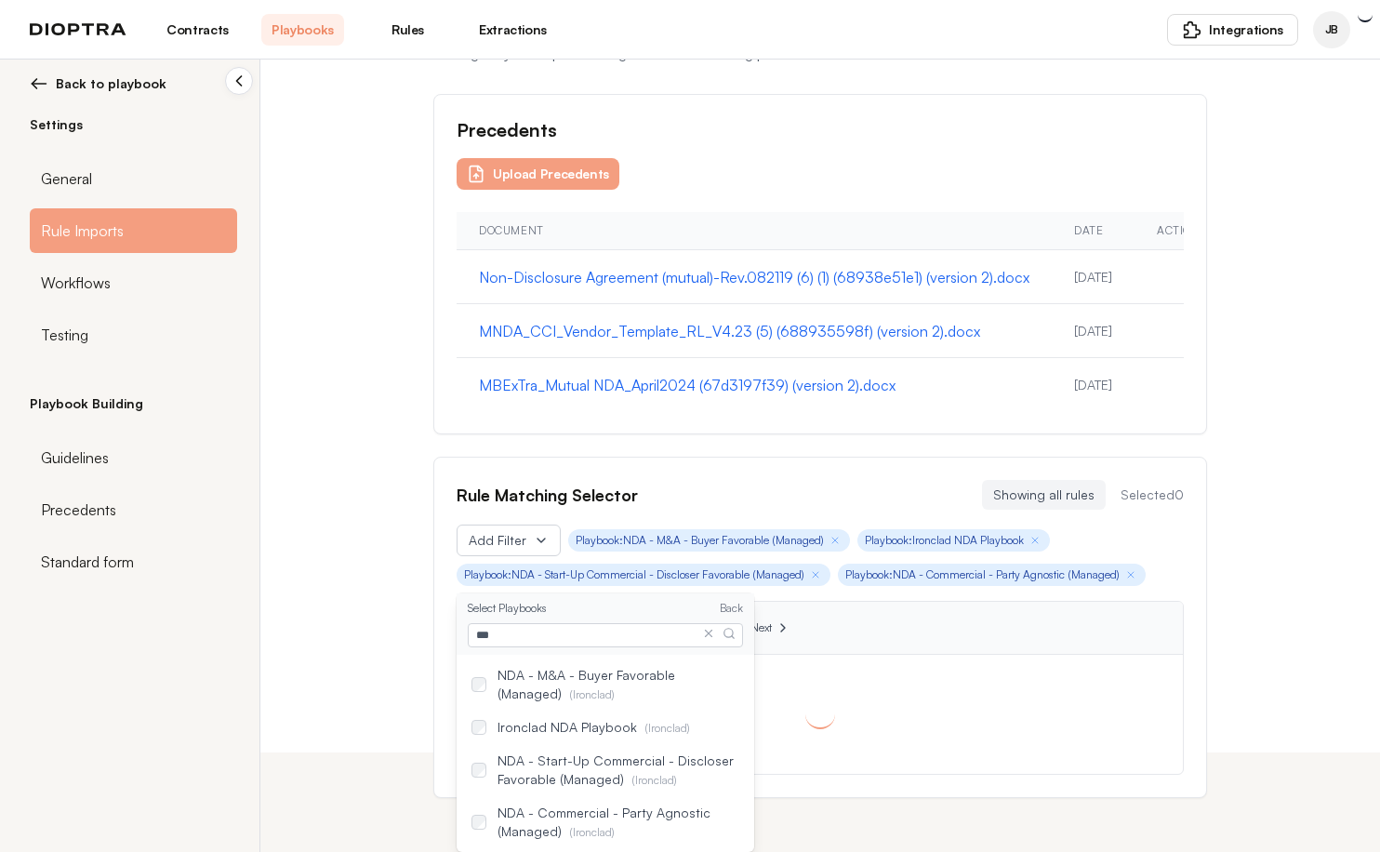
scroll to position [294, 0]
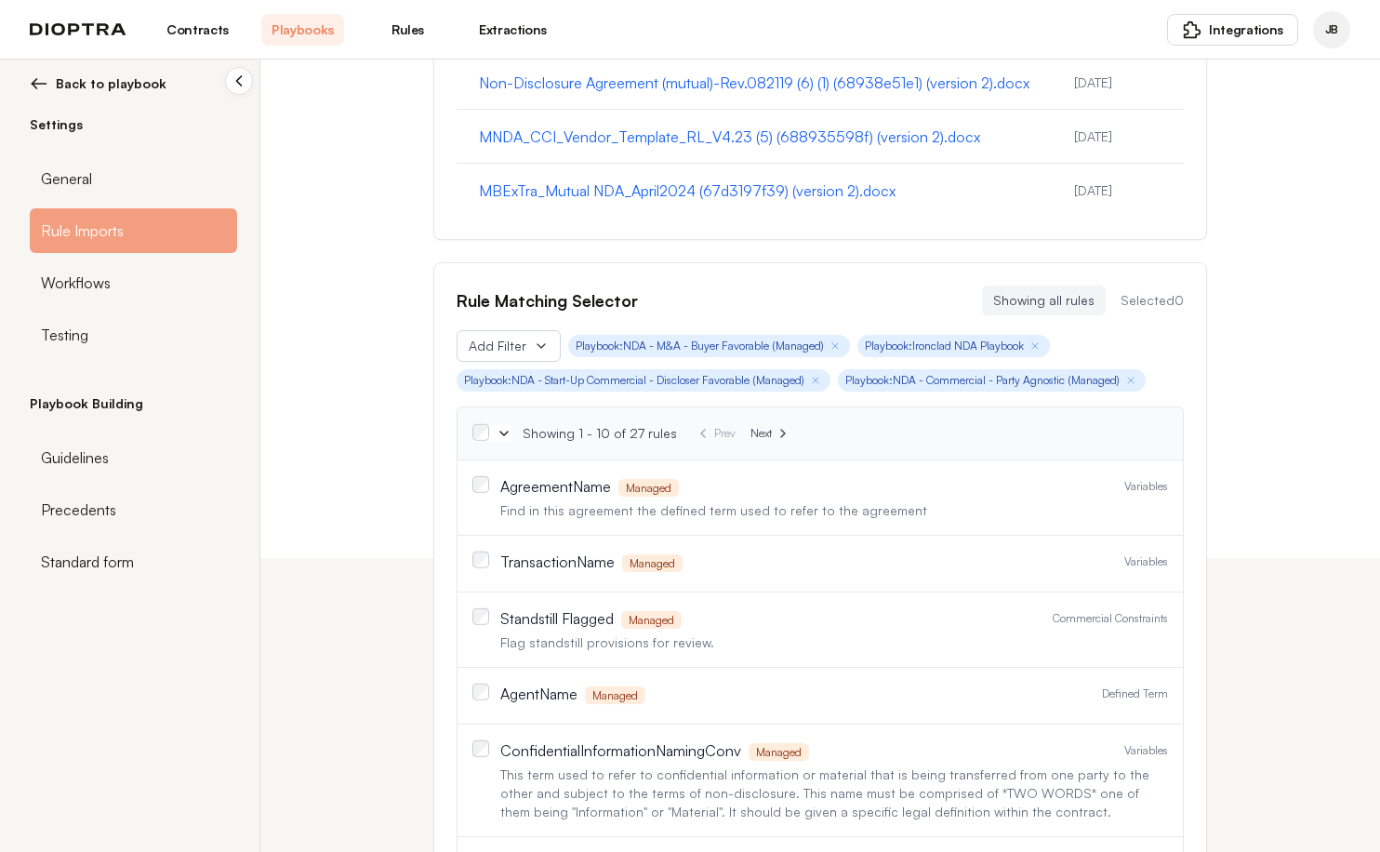
click at [390, 526] on div "Import Settings Configure your import settings and rule matching preferences. P…" at bounding box center [690, 162] width 1380 height 792
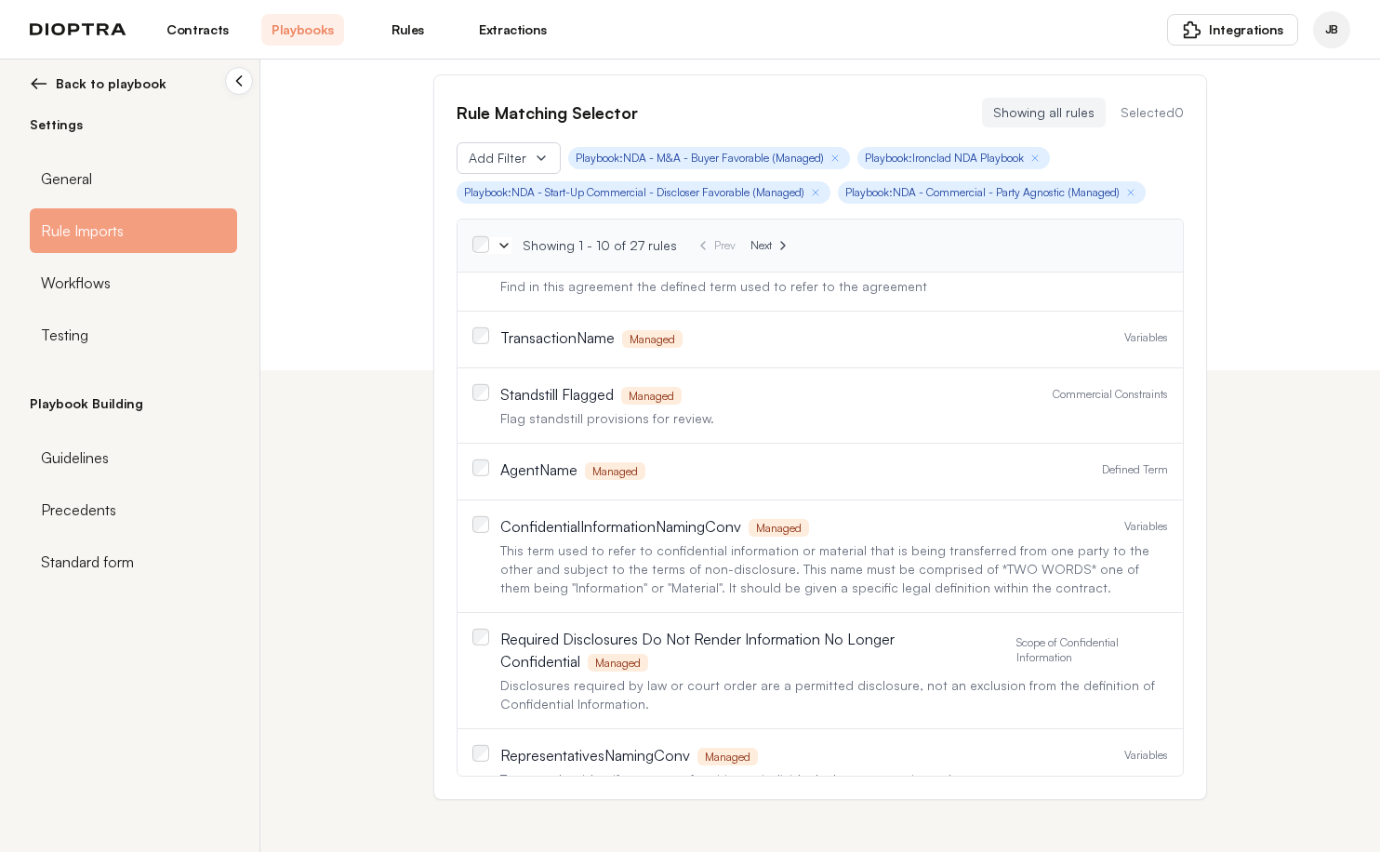
scroll to position [0, 0]
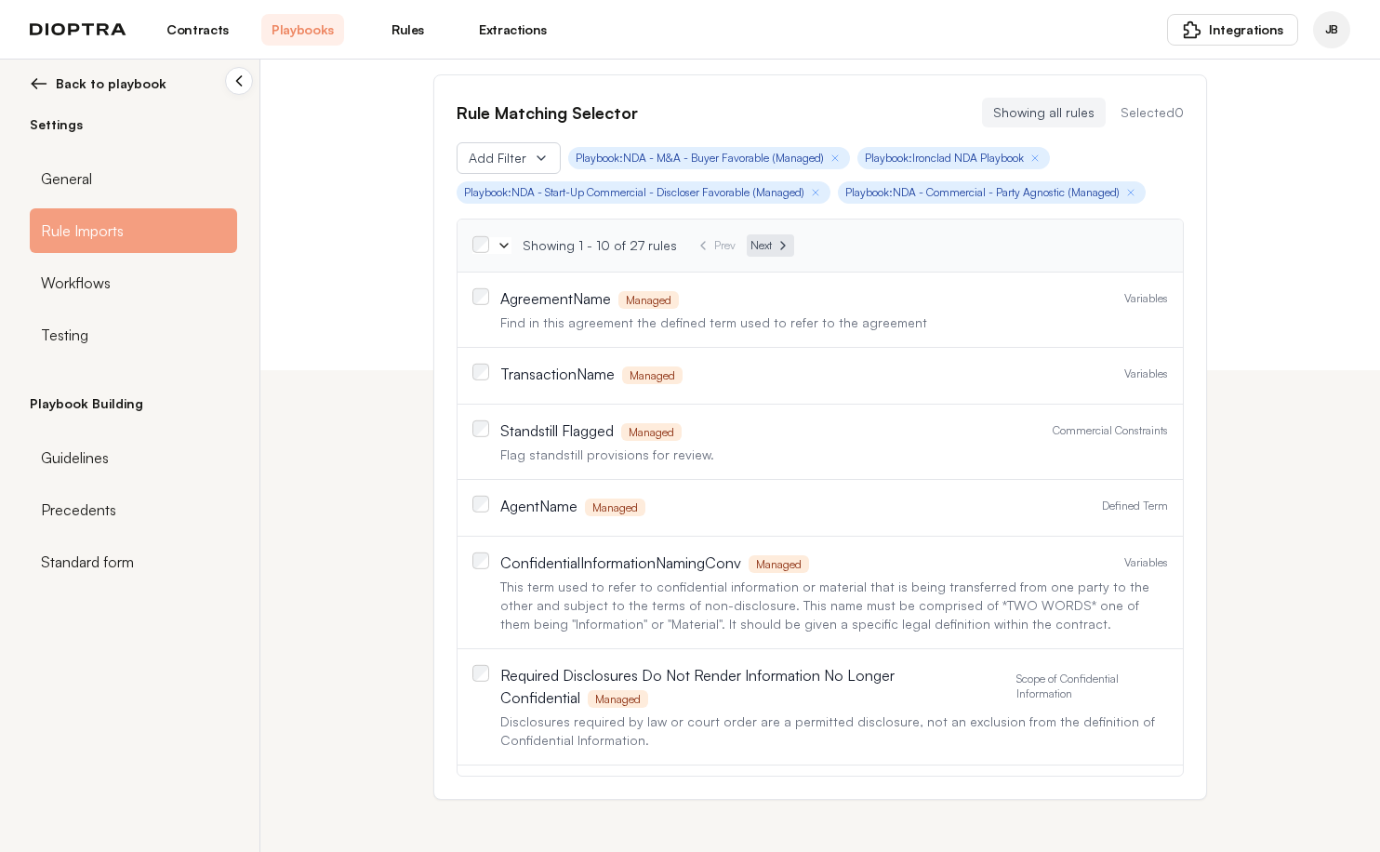
click at [776, 248] on icon at bounding box center [783, 245] width 15 height 15
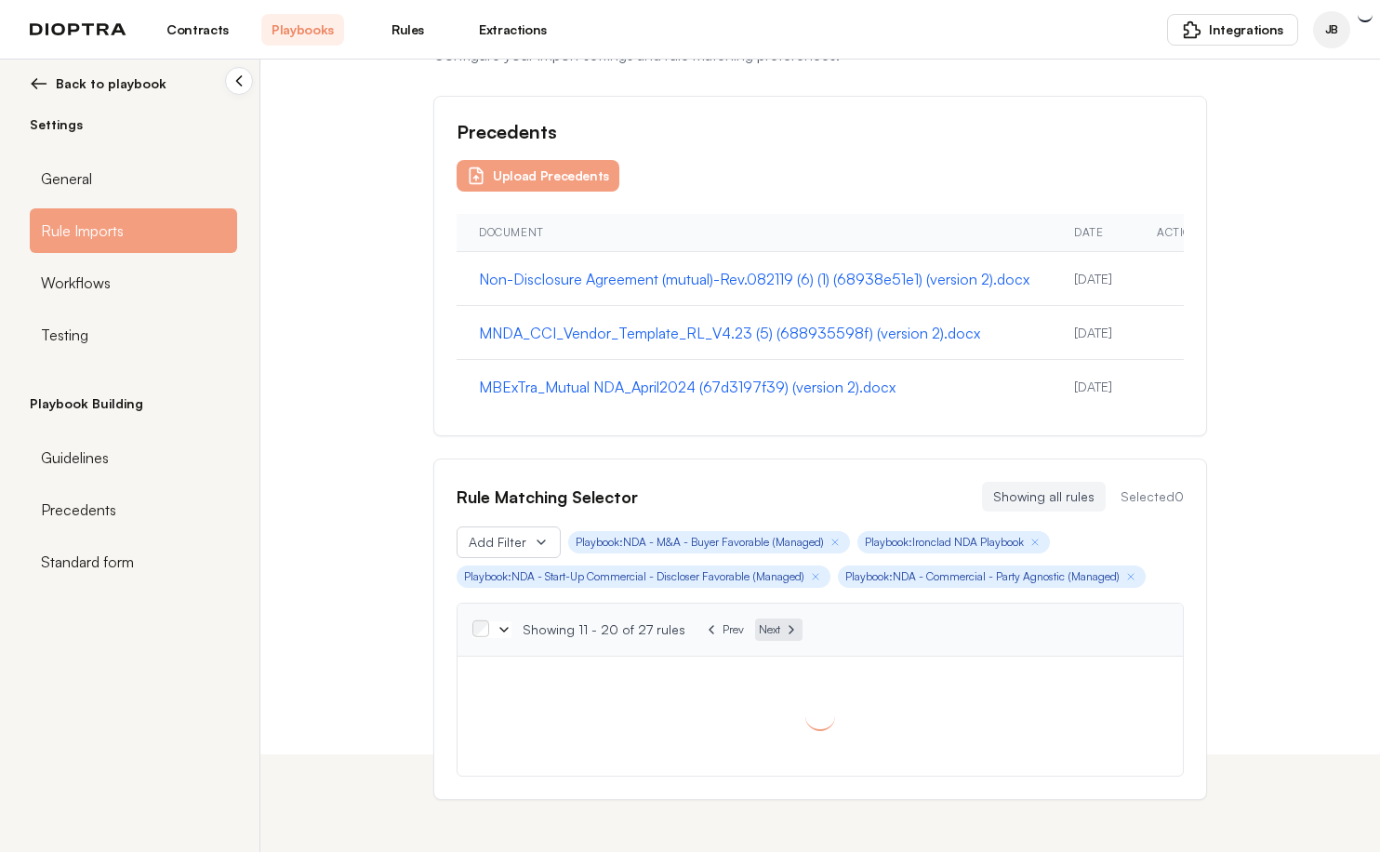
scroll to position [482, 0]
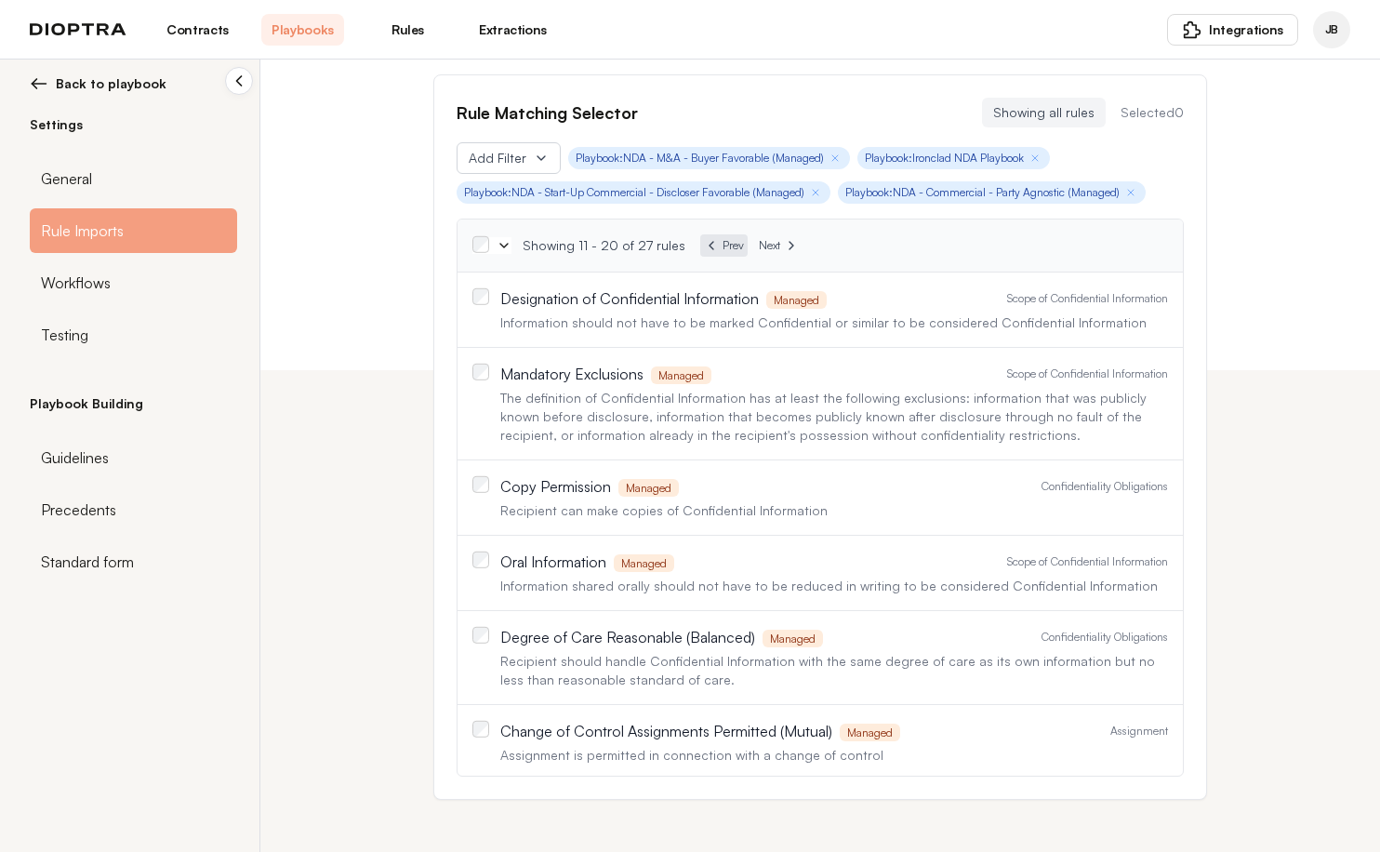
click at [712, 245] on button "Prev" at bounding box center [723, 245] width 47 height 22
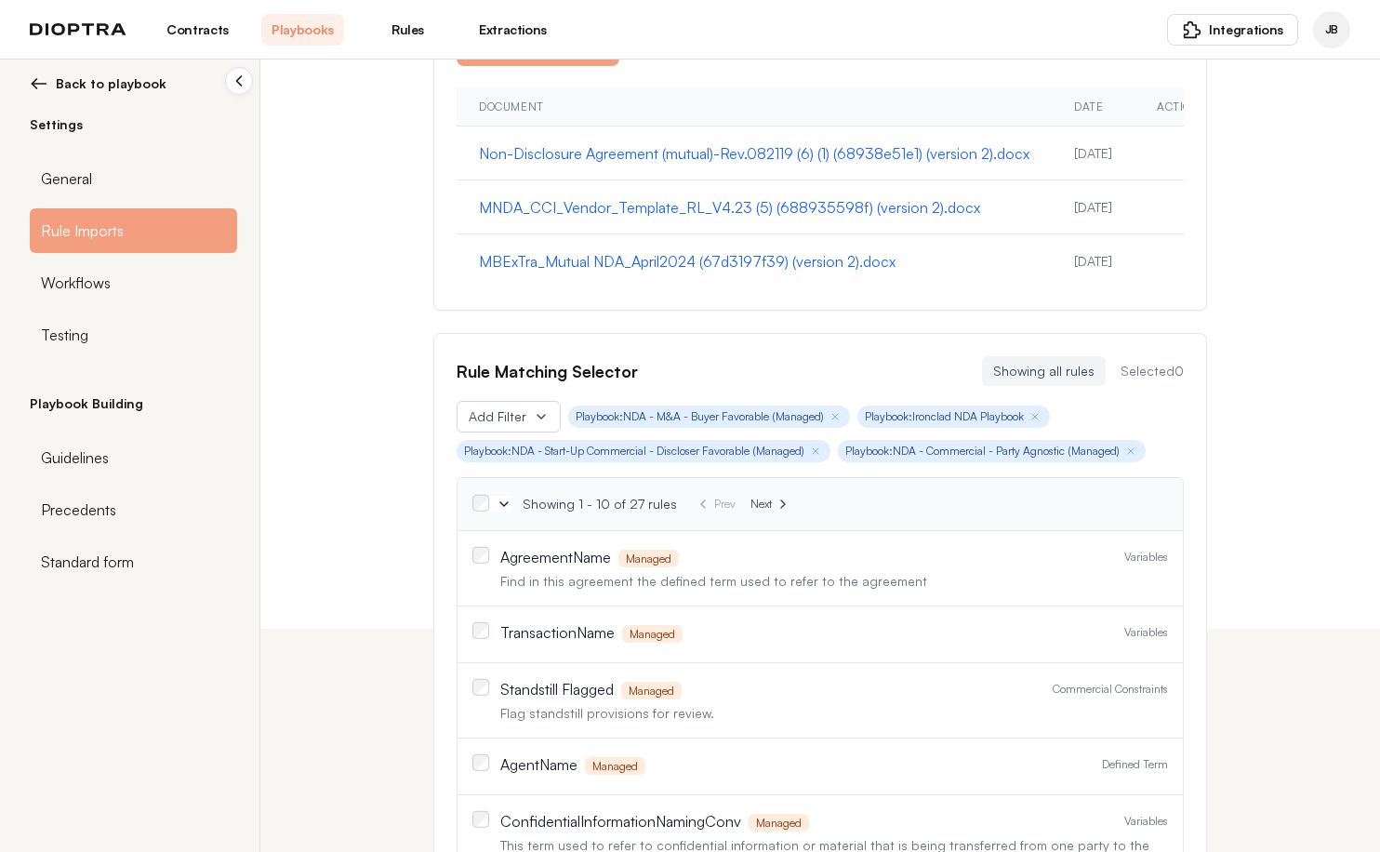
scroll to position [267, 0]
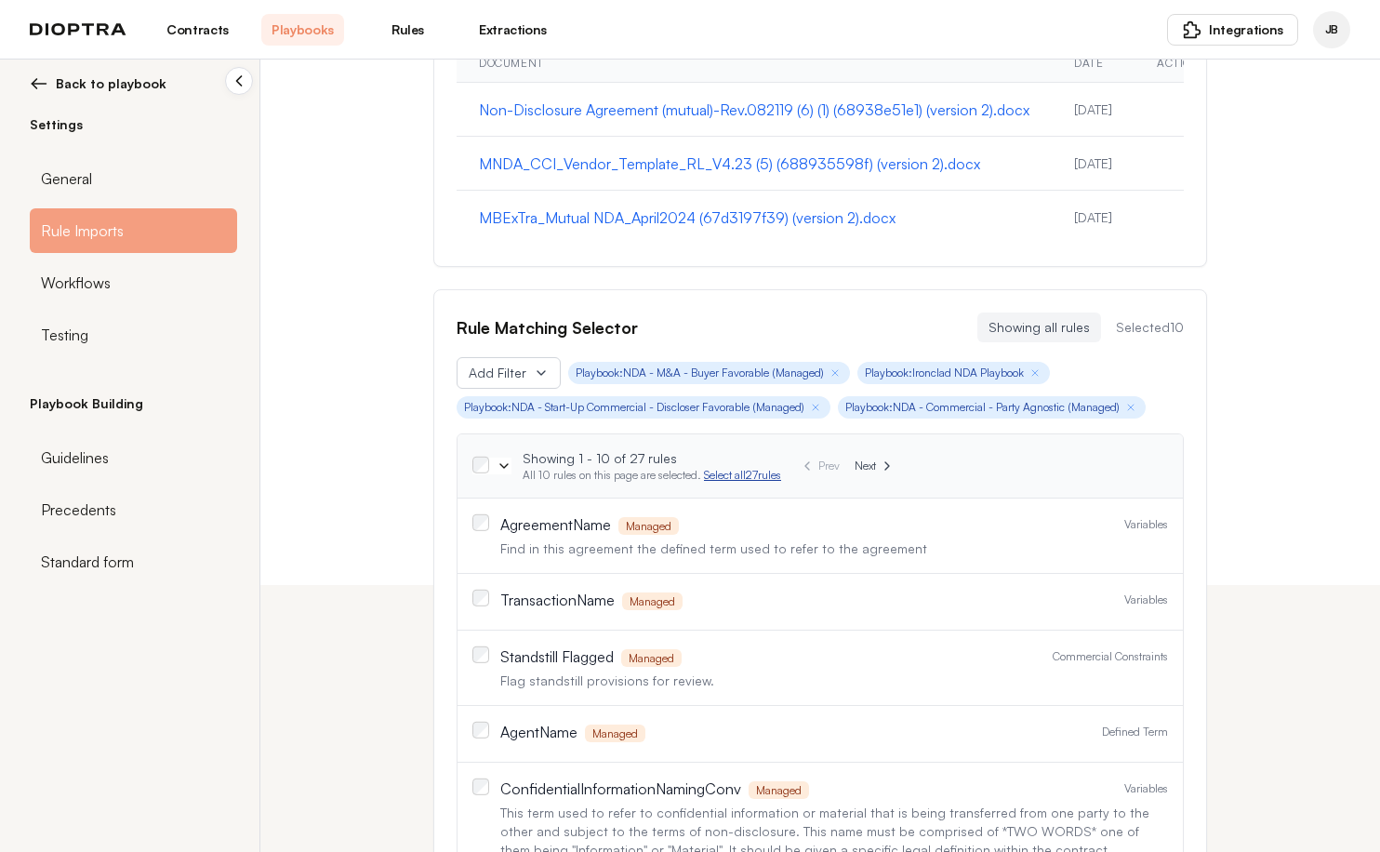
click at [749, 472] on link "Select all 27 rules" at bounding box center [742, 475] width 77 height 14
click at [114, 508] on div "Precedents" at bounding box center [133, 509] width 207 height 45
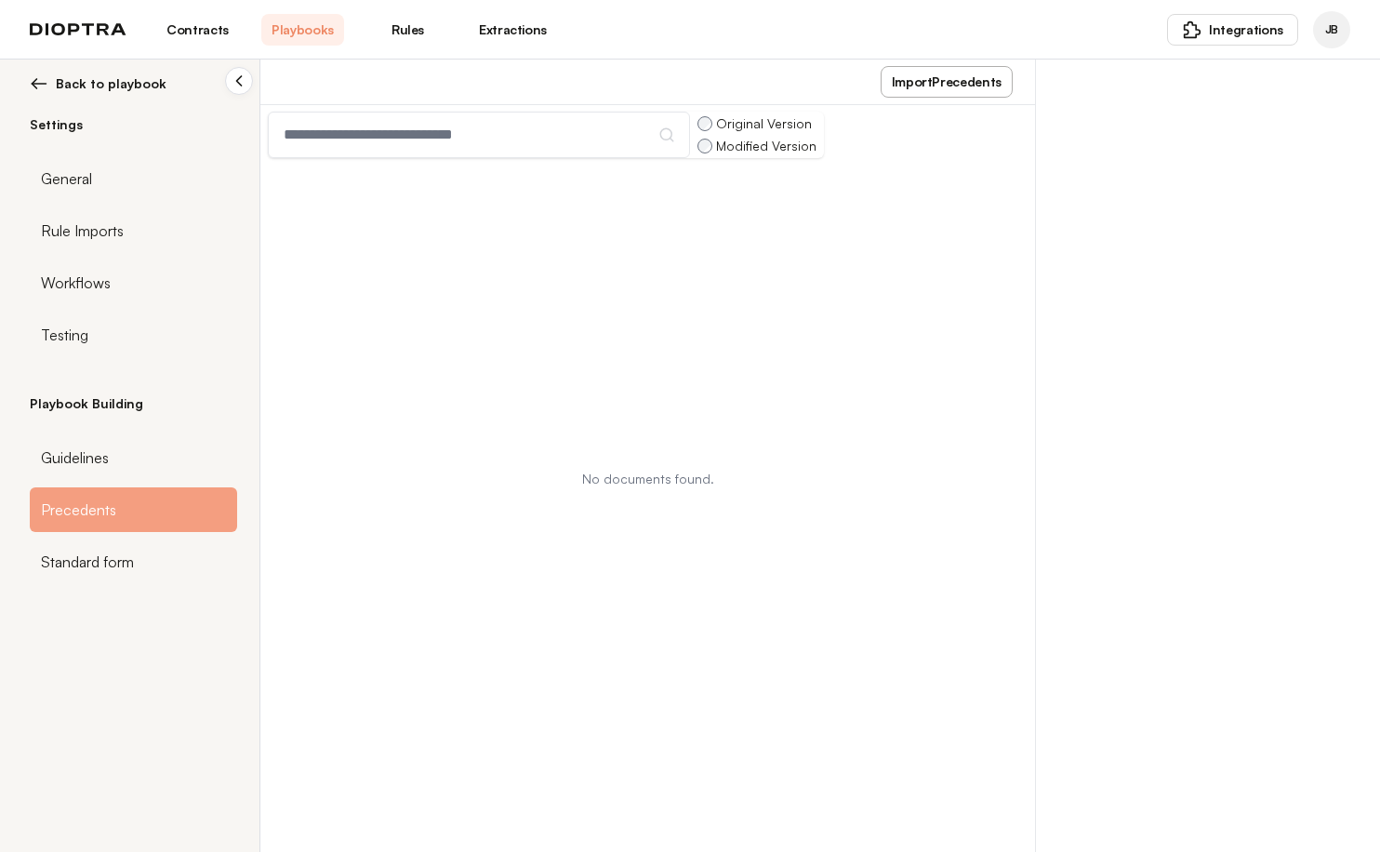
click at [934, 86] on button "Import Precedents" at bounding box center [947, 82] width 132 height 32
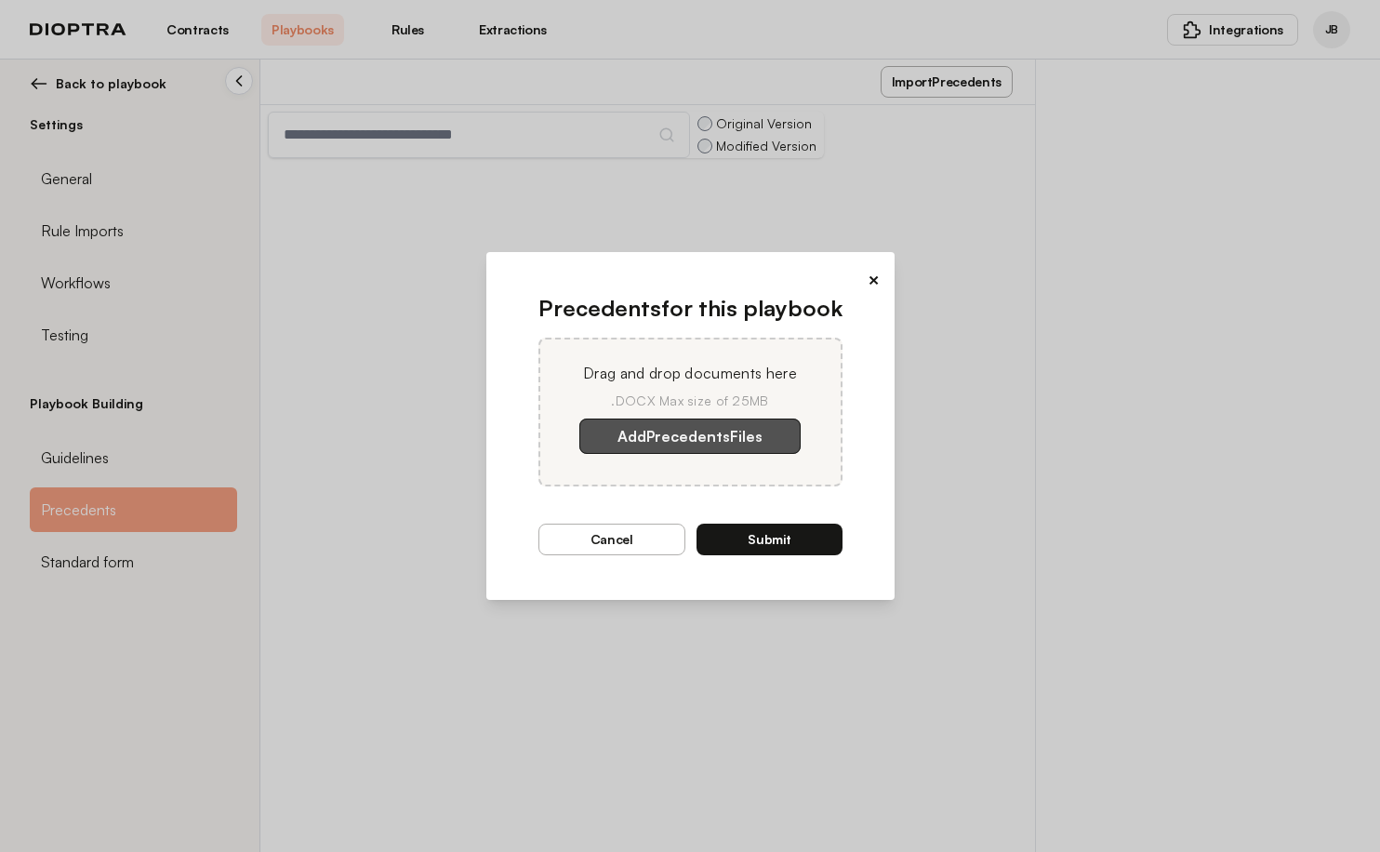
click at [725, 444] on label "Add Precedents Files" at bounding box center [689, 436] width 221 height 35
click at [0, 0] on input "Add Precedents Files" at bounding box center [0, 0] width 0 height 0
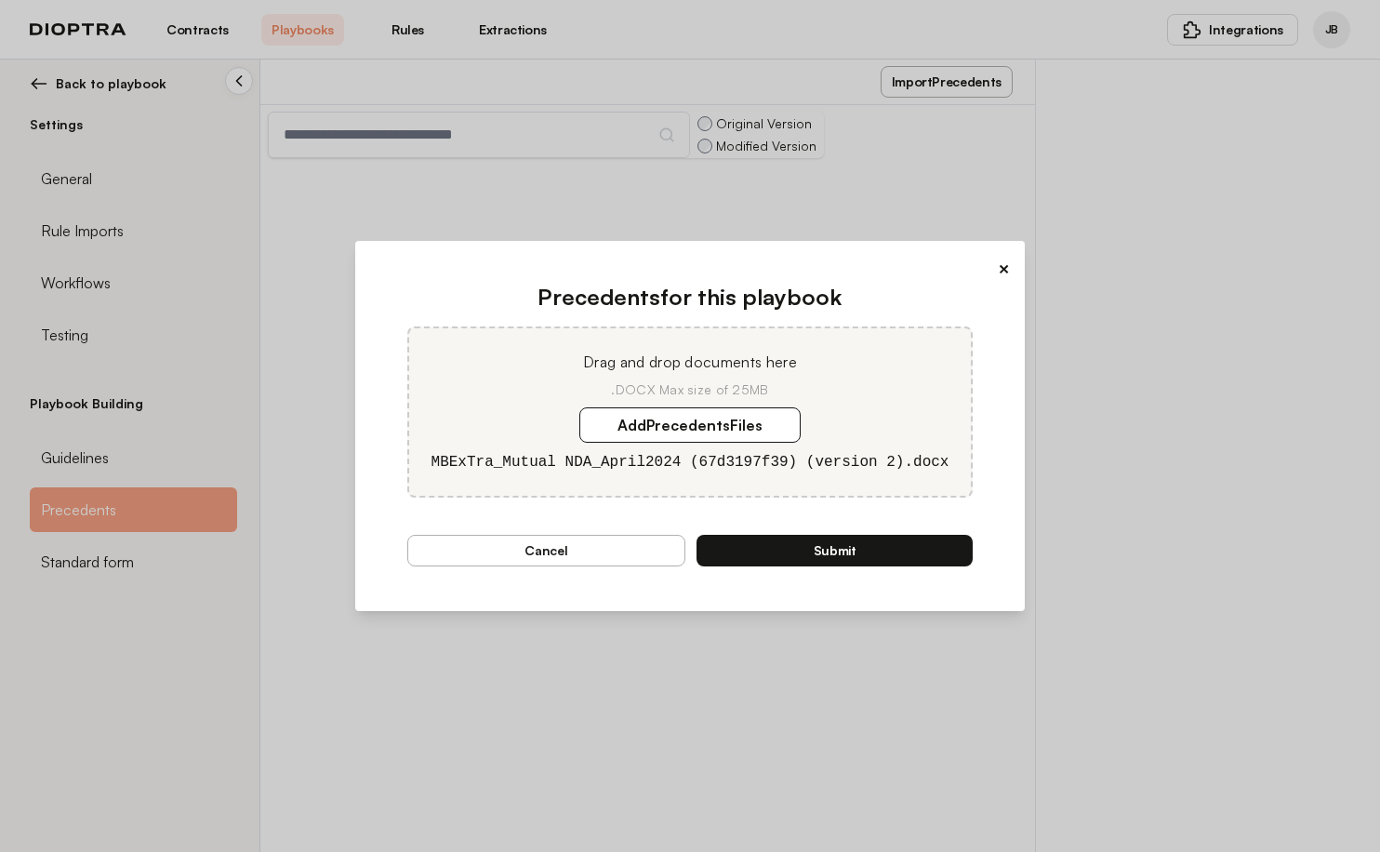
click at [834, 547] on button "Submit" at bounding box center [835, 551] width 276 height 32
